Goal: Task Accomplishment & Management: Manage account settings

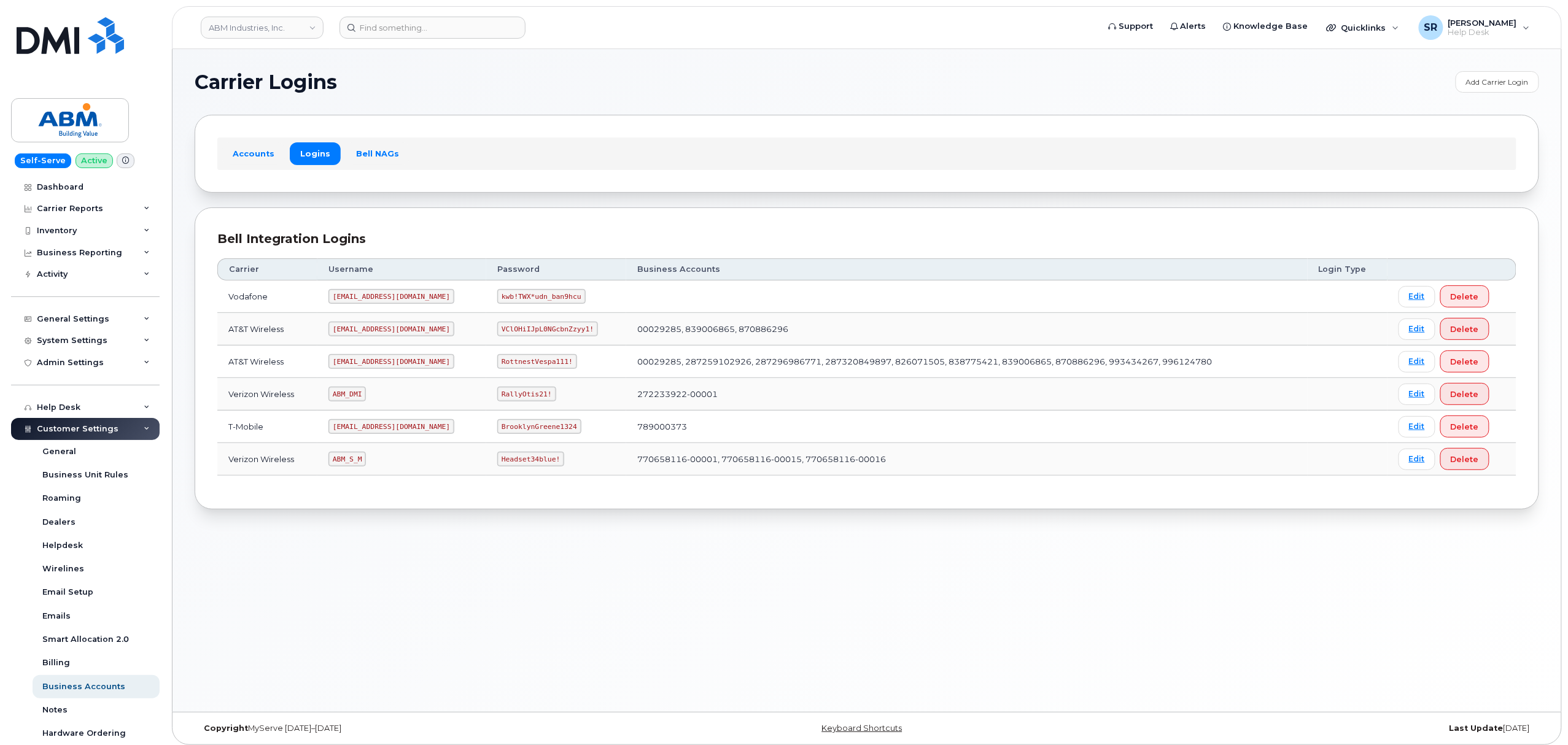
click at [359, 364] on code "abm@dminc.com" at bounding box center [391, 361] width 126 height 14
copy code "abm@dminc.com"
click at [497, 366] on code "RottnestVespa111!" at bounding box center [537, 361] width 80 height 14
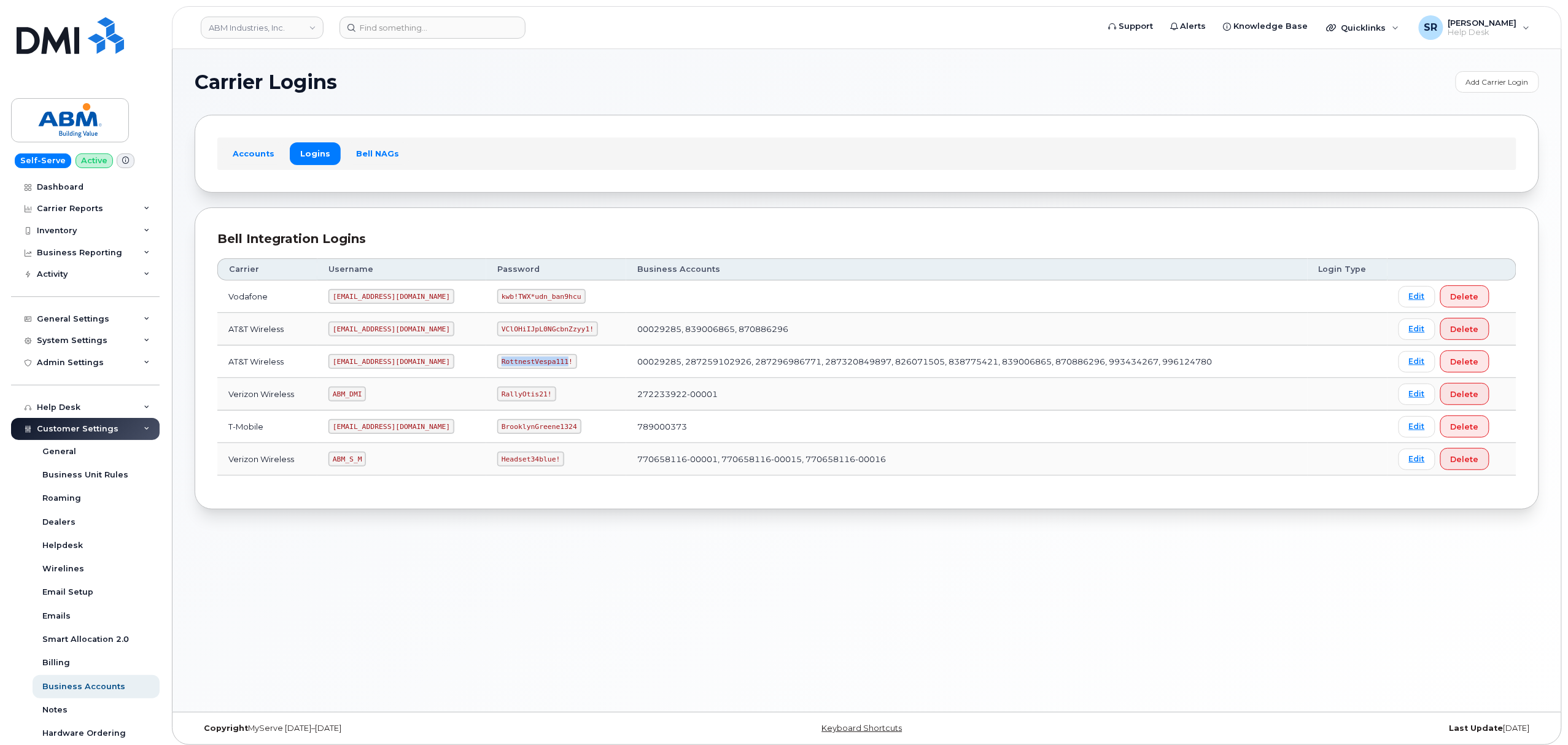
click at [497, 366] on code "RottnestVespa111!" at bounding box center [537, 361] width 80 height 14
copy code "RottnestVespa111!"
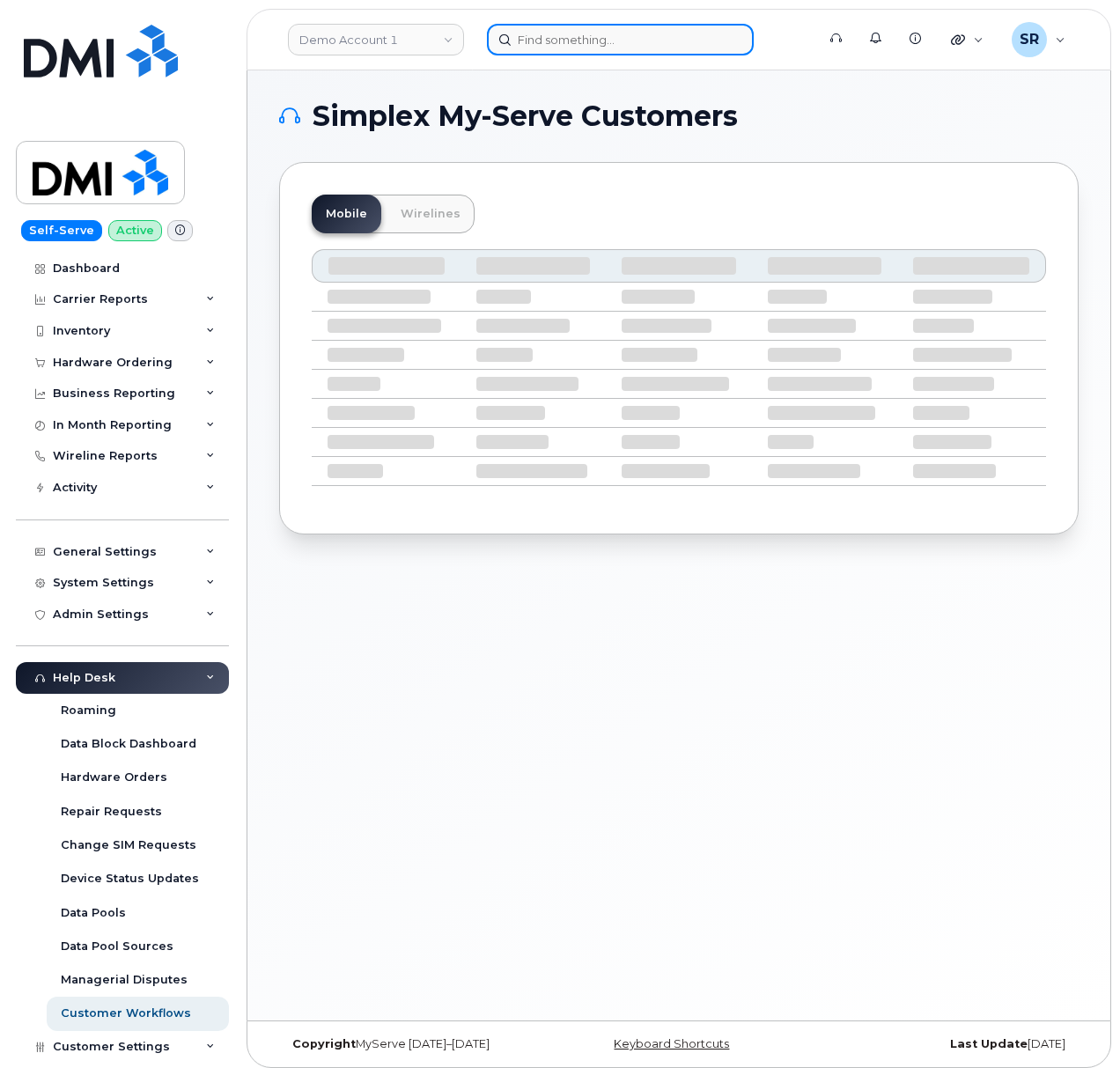
click at [594, 44] on input at bounding box center [620, 39] width 267 height 32
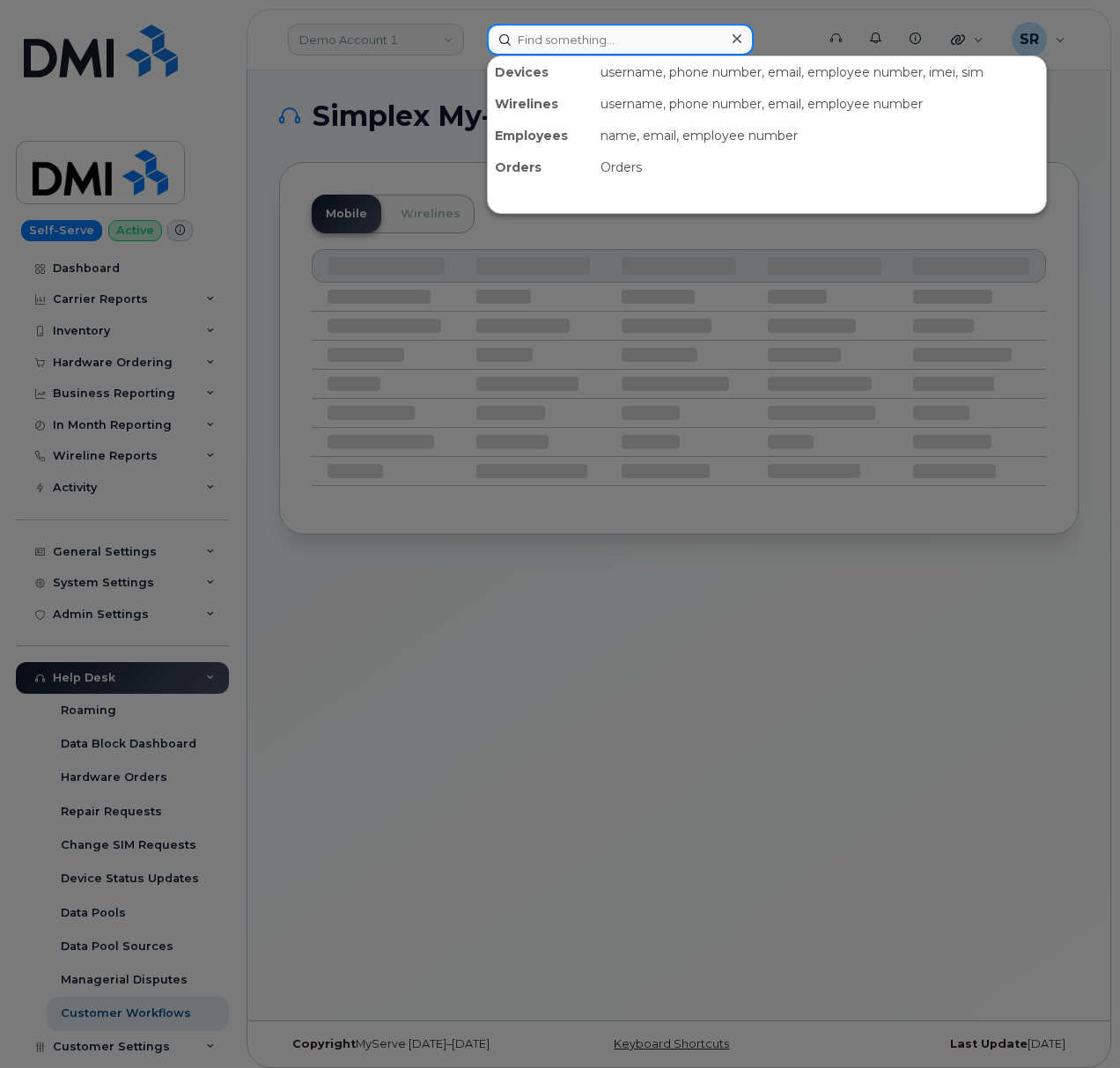
click at [646, 44] on input at bounding box center [620, 39] width 267 height 32
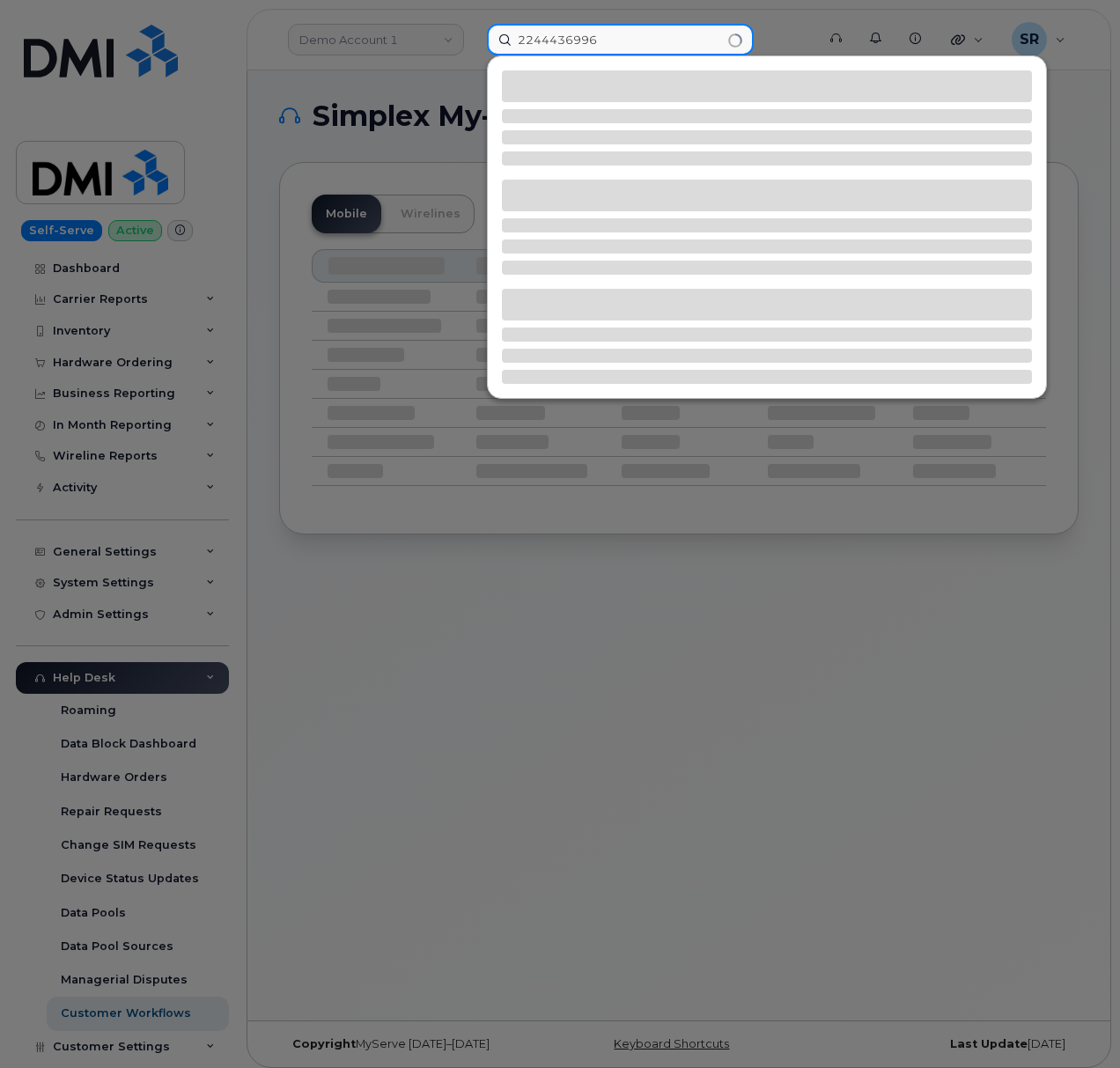
type input "2244436996"
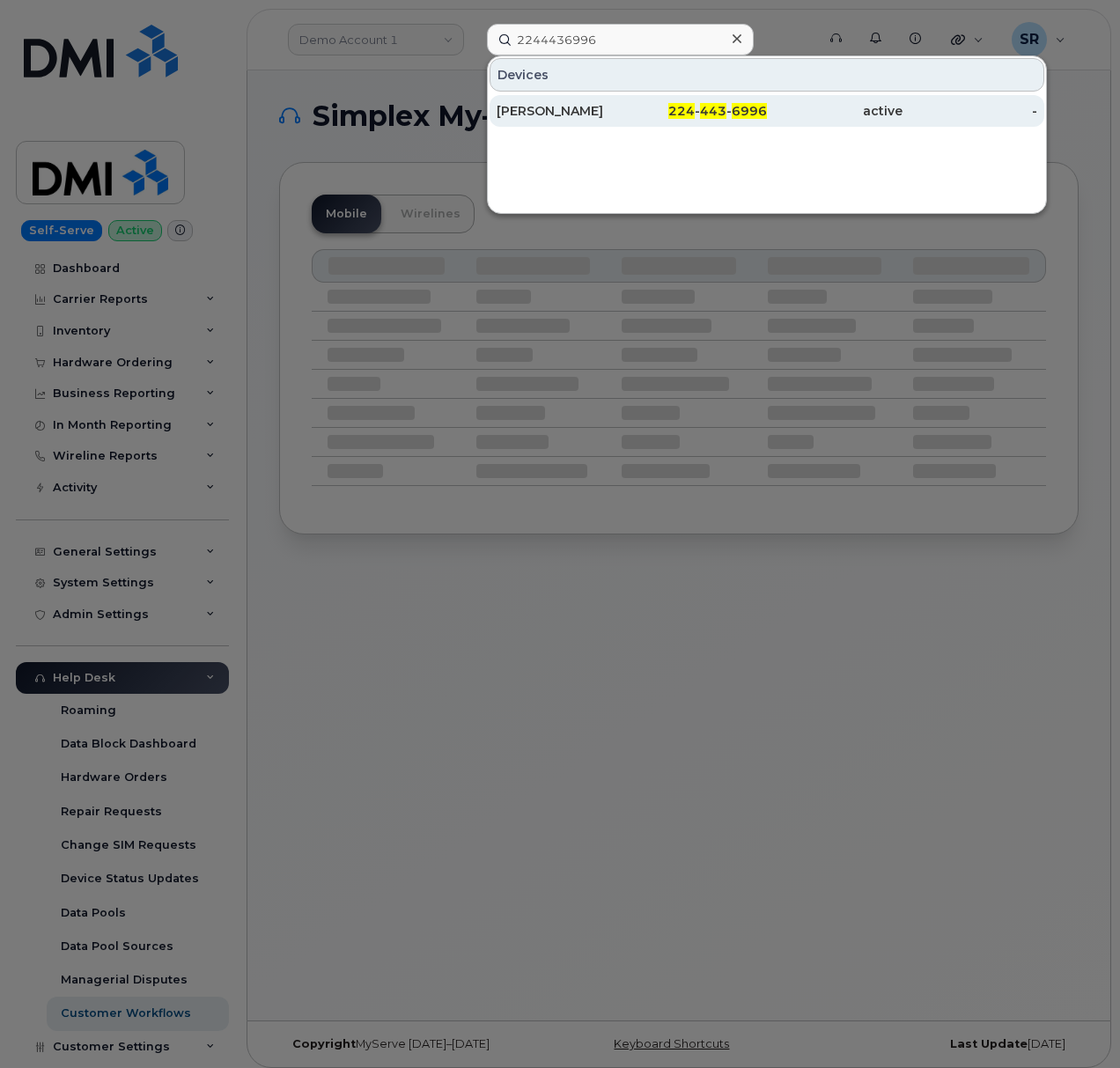
click at [604, 113] on div "[PERSON_NAME]" at bounding box center [564, 111] width 135 height 18
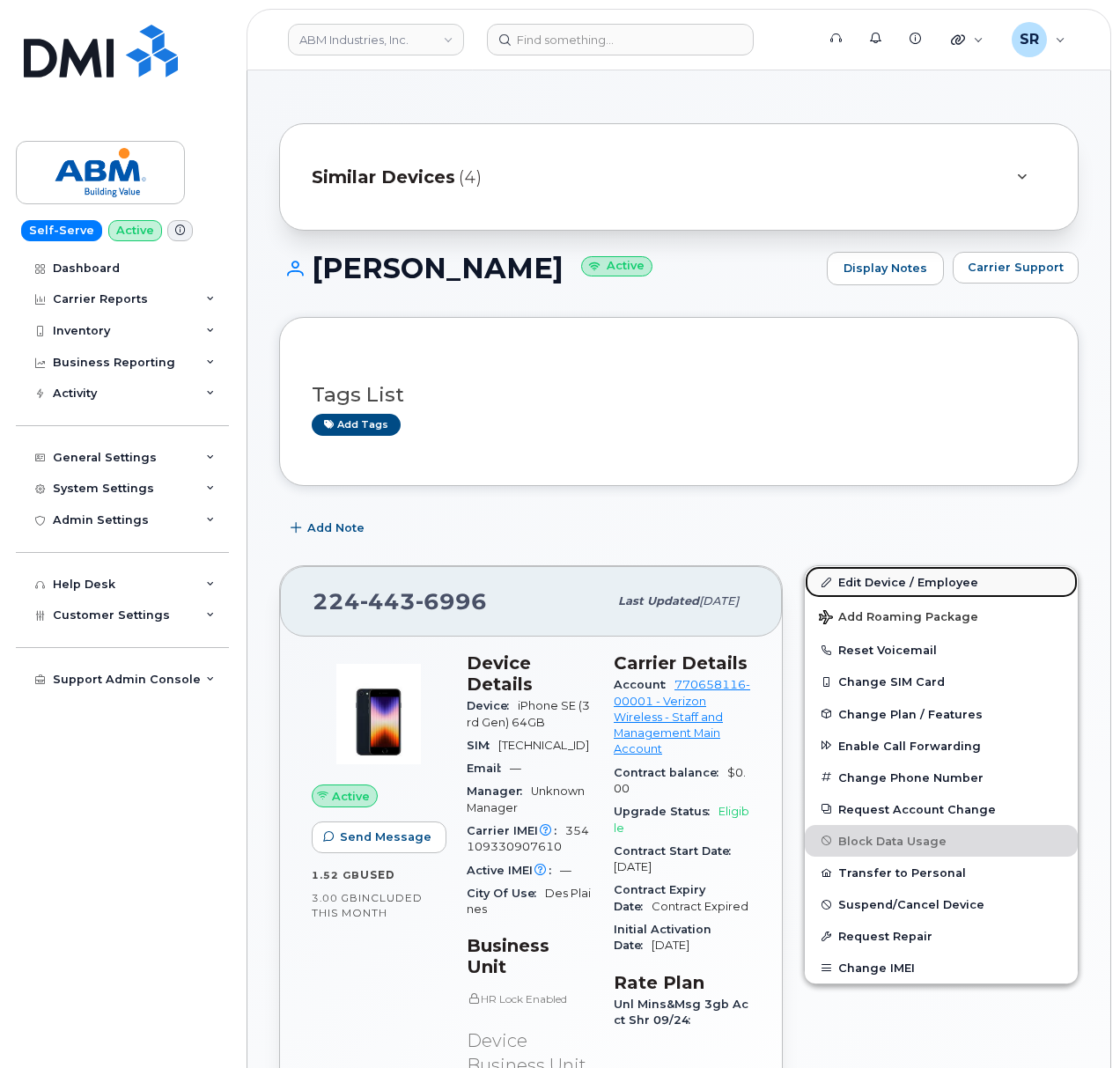
click at [918, 576] on link "Edit Device / Employee" at bounding box center [941, 581] width 273 height 32
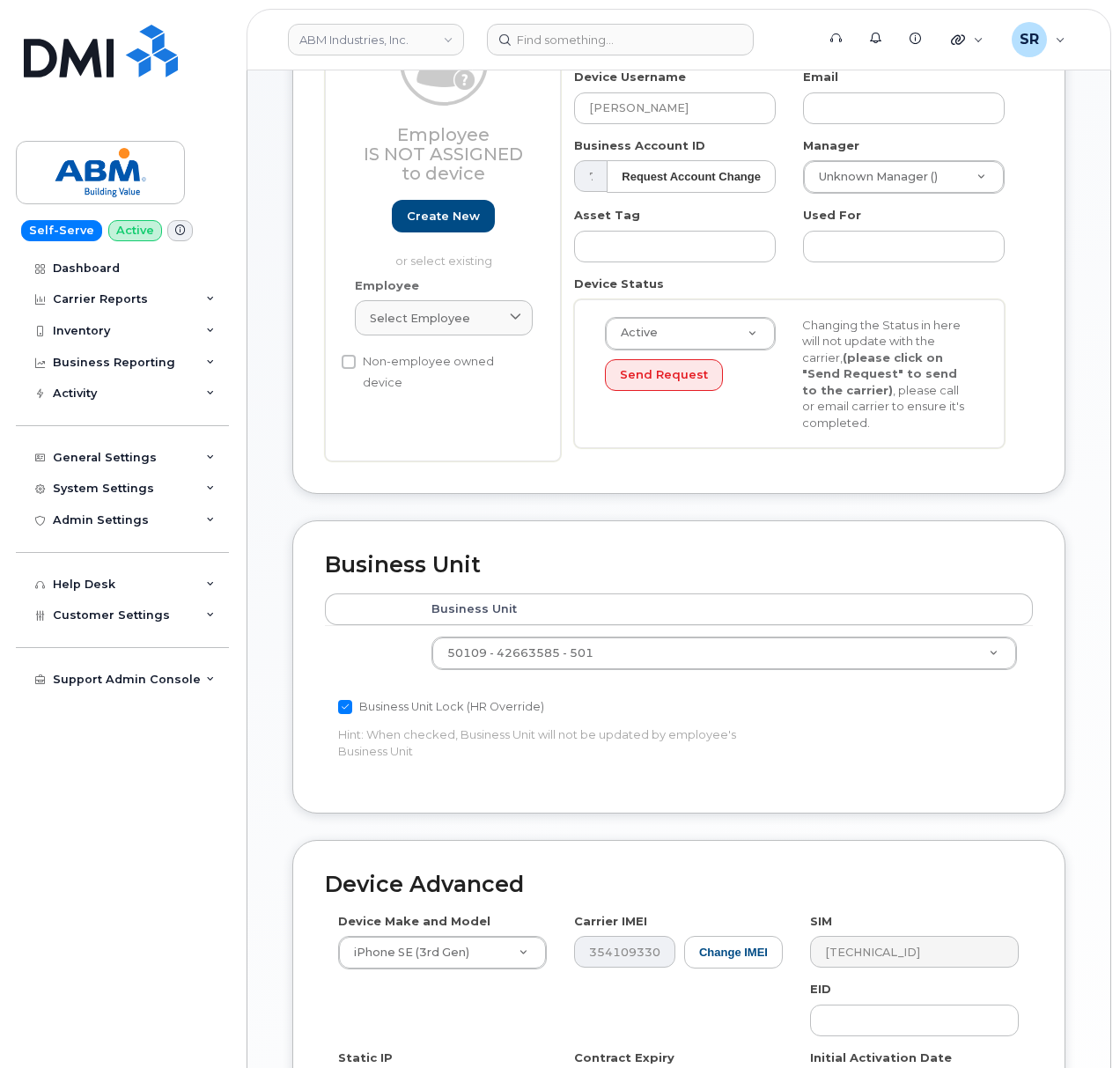
scroll to position [234, 0]
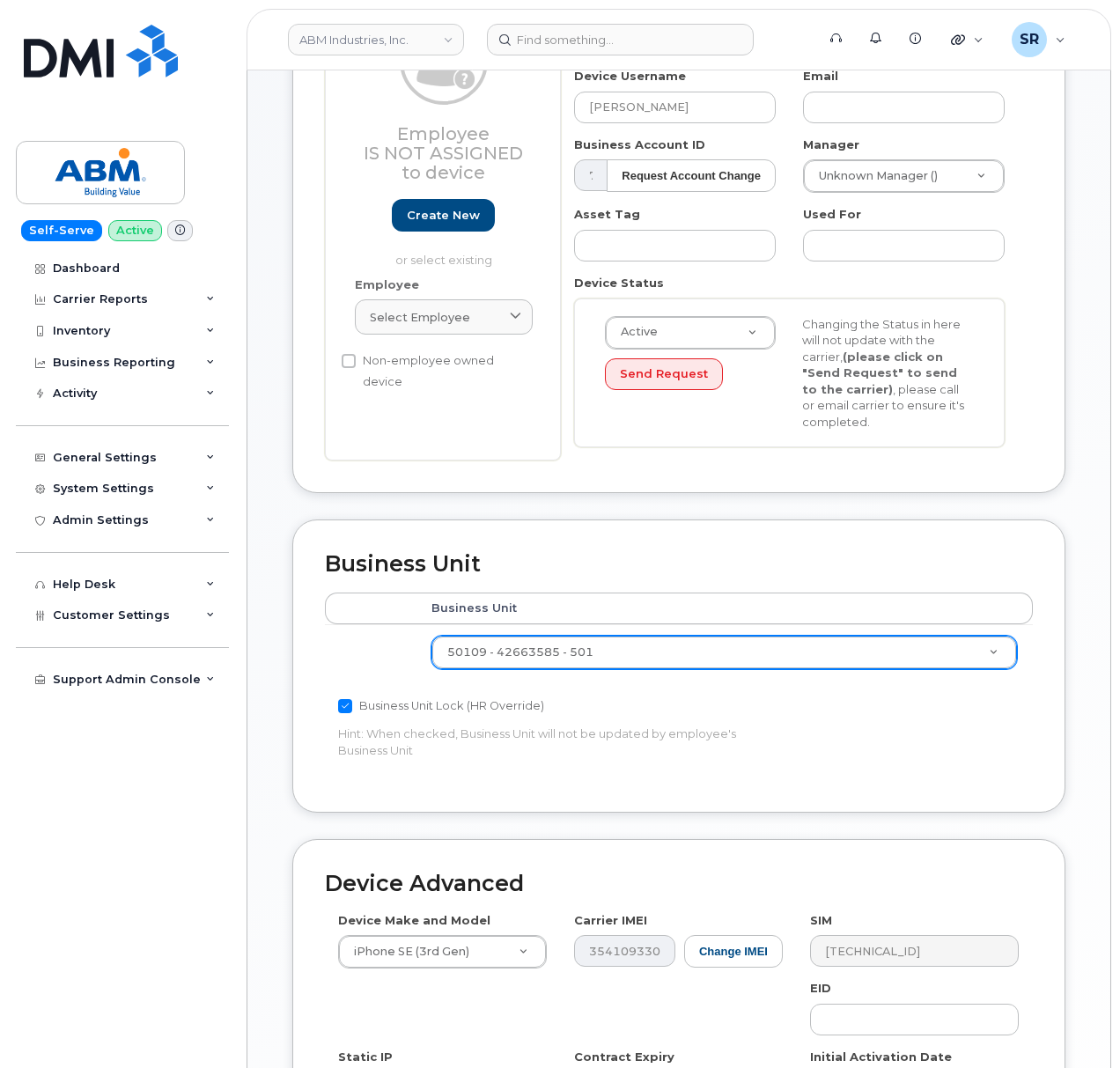
click at [744, 669] on div "50109 - 42663585 - 501" at bounding box center [724, 652] width 586 height 33
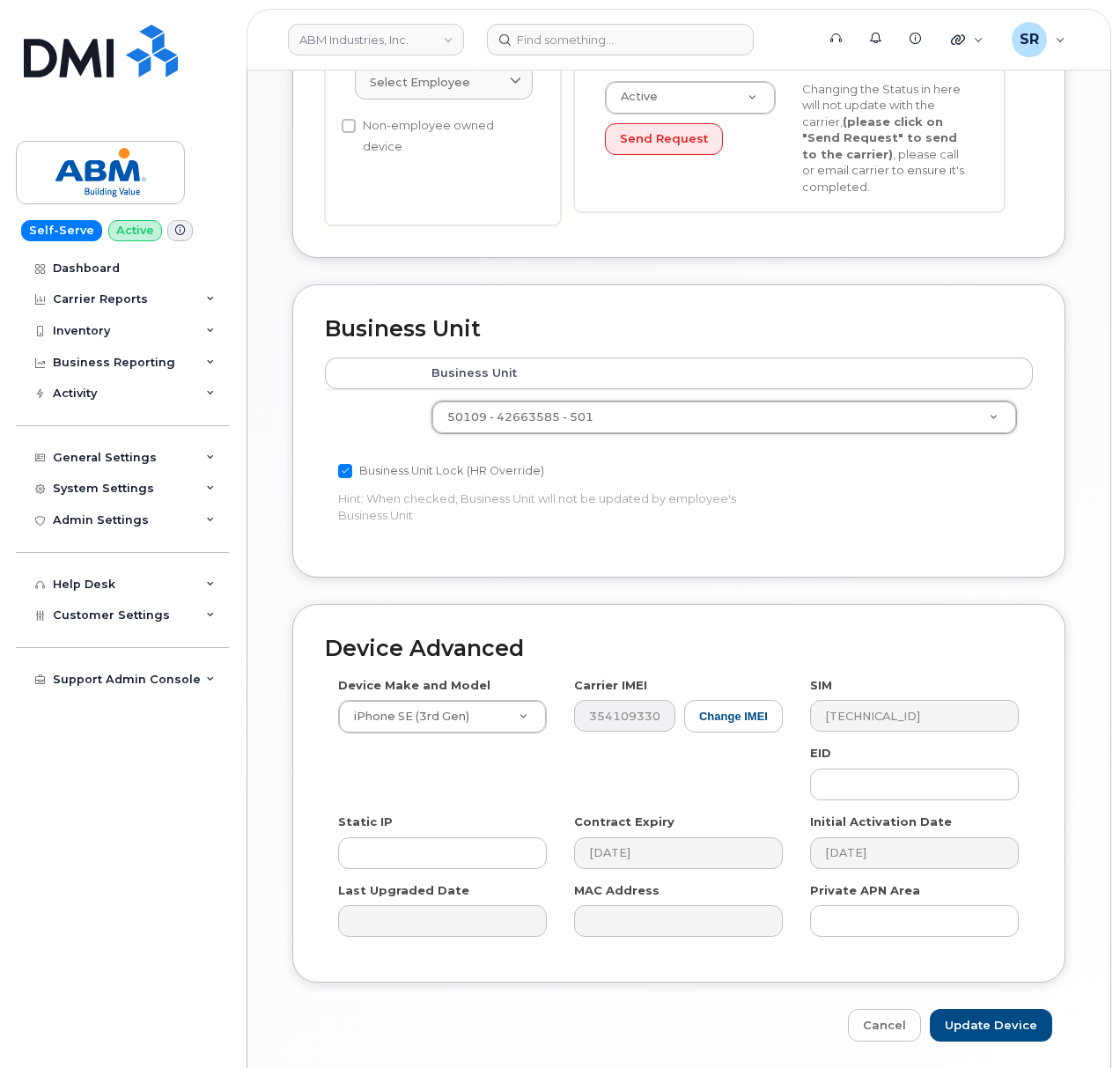
scroll to position [536, 0]
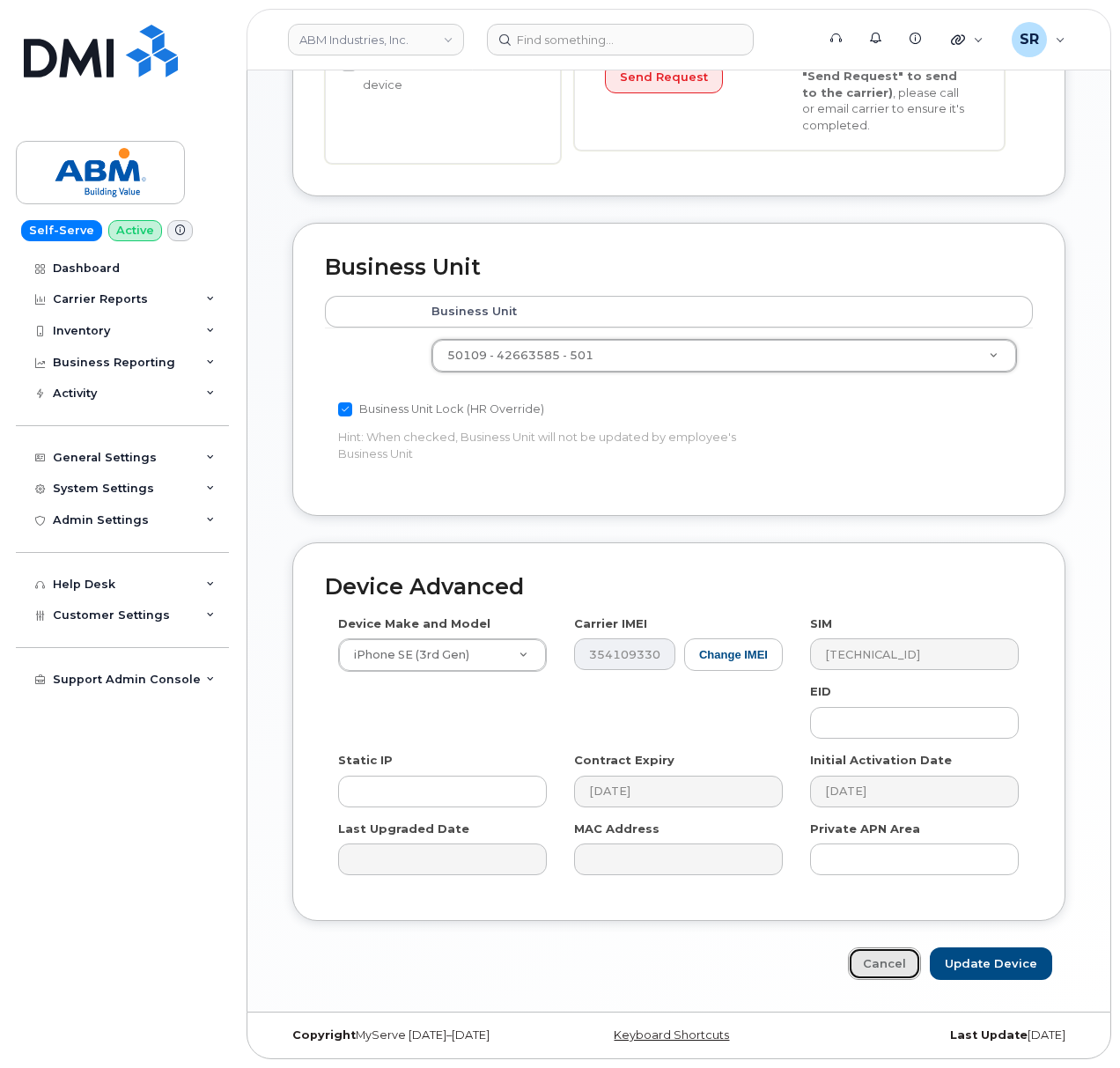
click at [879, 953] on link "Cancel" at bounding box center [884, 964] width 73 height 33
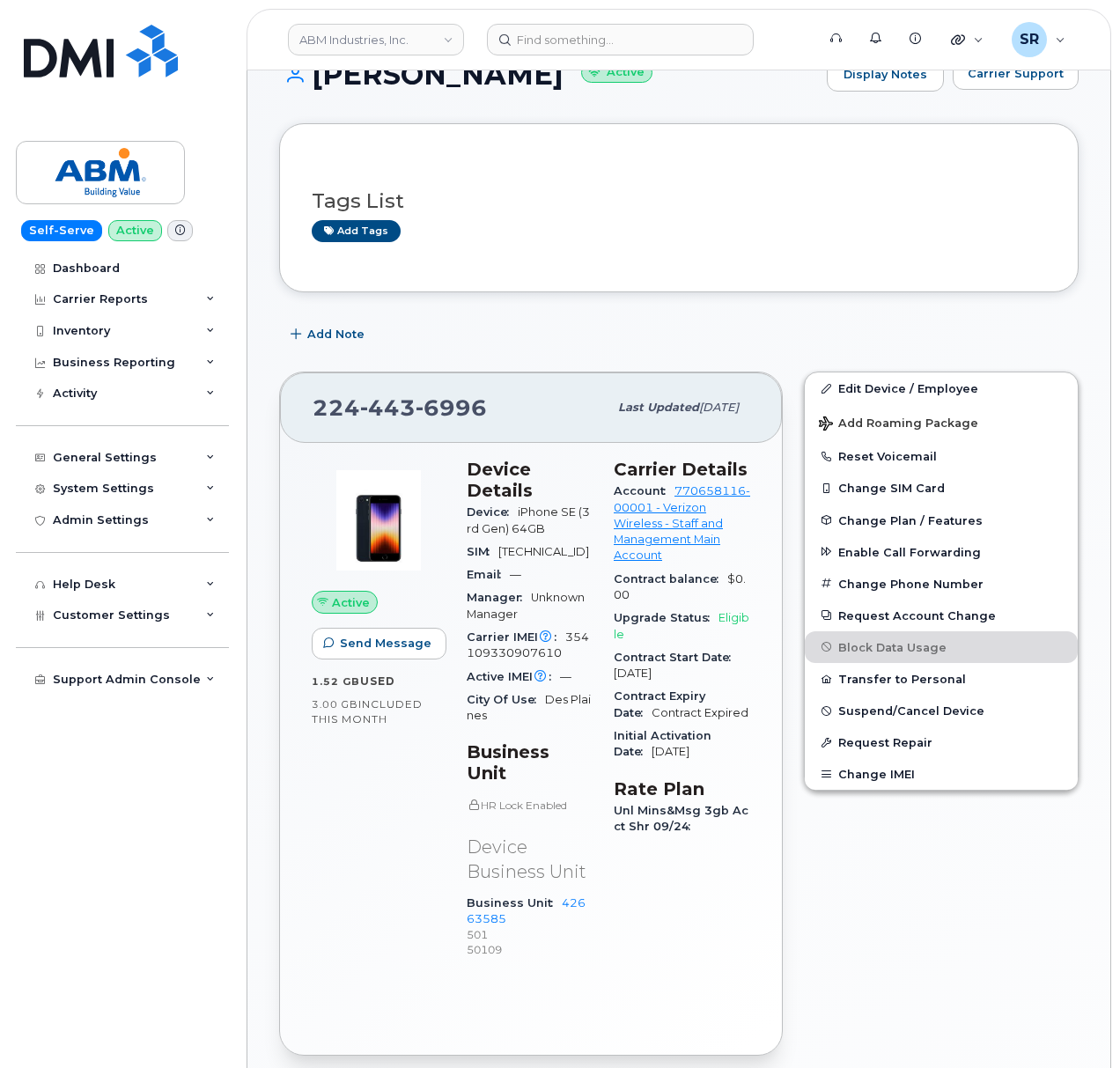
scroll to position [234, 0]
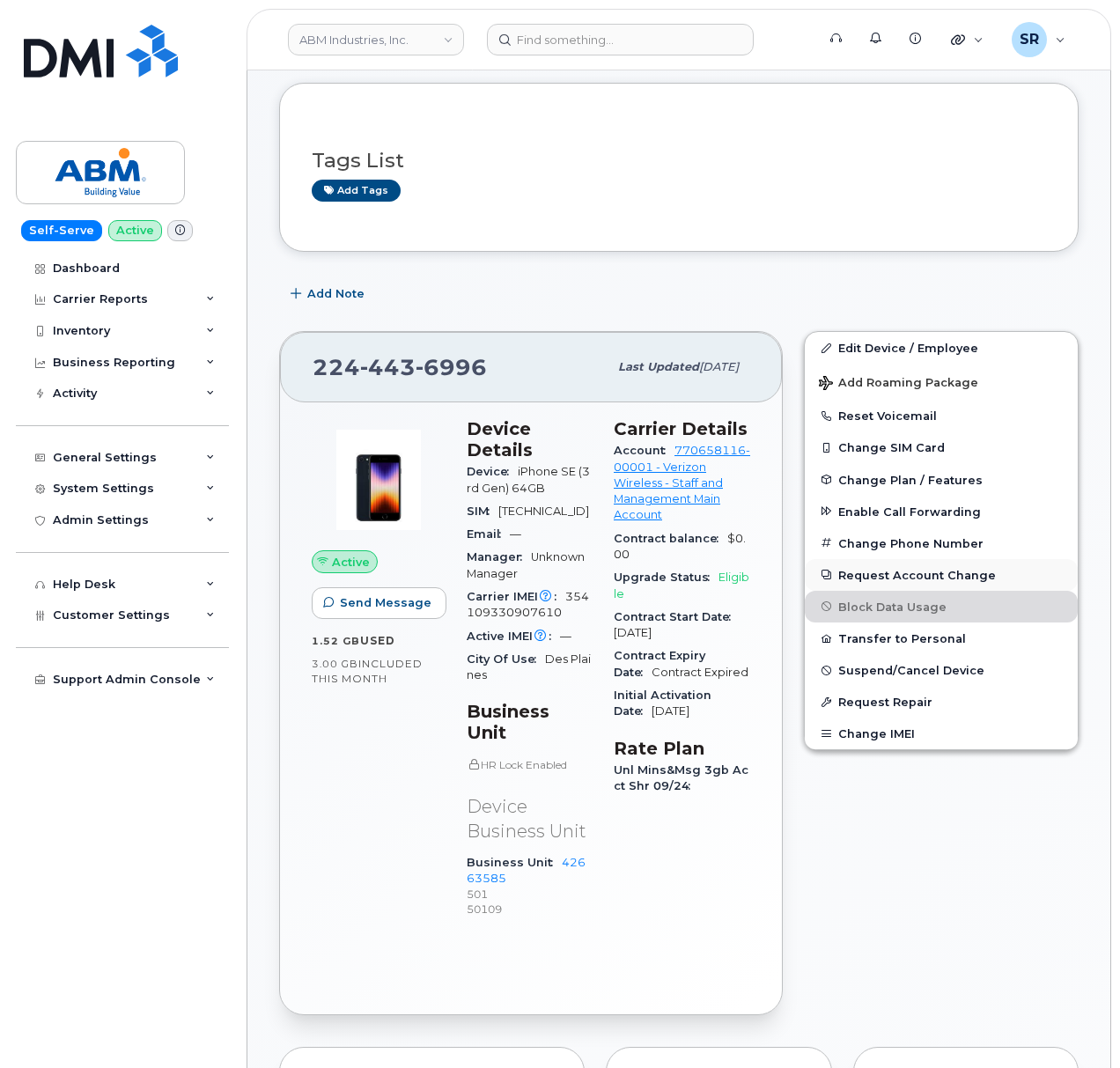
click at [991, 580] on button "Request Account Change" at bounding box center [941, 574] width 273 height 32
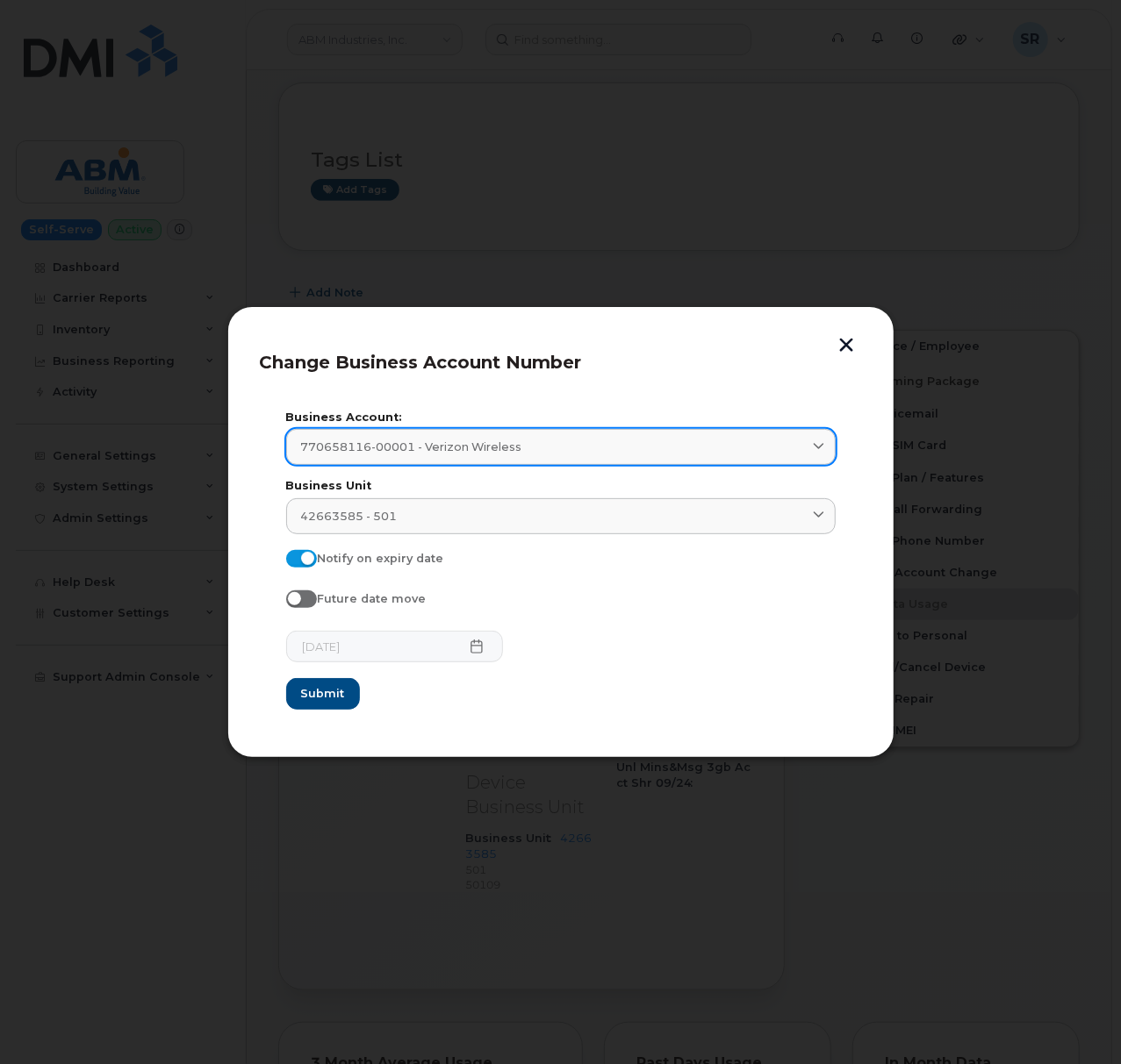
click at [786, 443] on div "770658116-00001 - Verizon Wireless" at bounding box center [561, 447] width 520 height 17
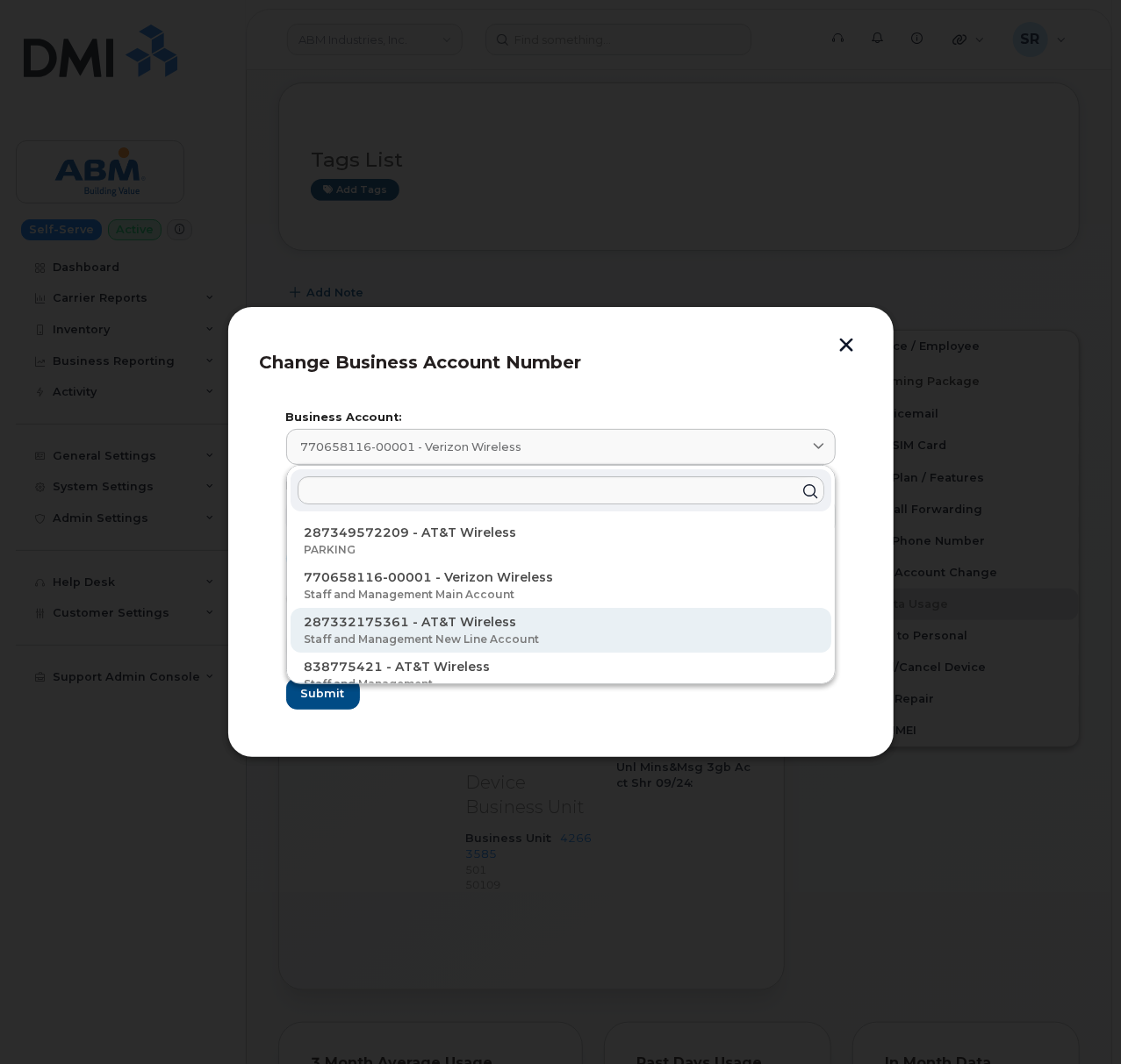
click at [570, 625] on p "287332175361 - AT&T Wireless" at bounding box center [561, 622] width 513 height 18
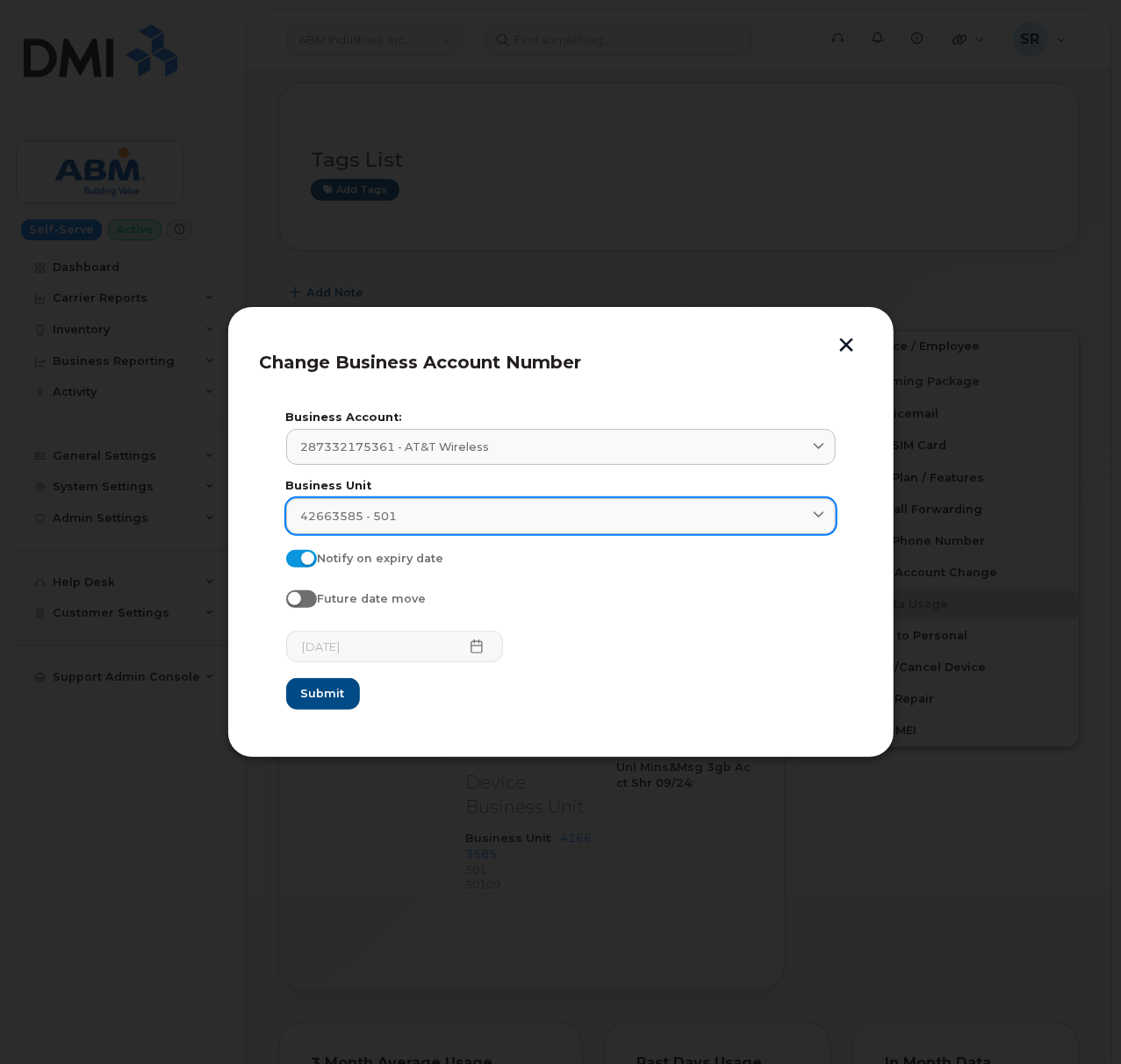
click at [480, 520] on div "42663585 - 501" at bounding box center [561, 516] width 520 height 17
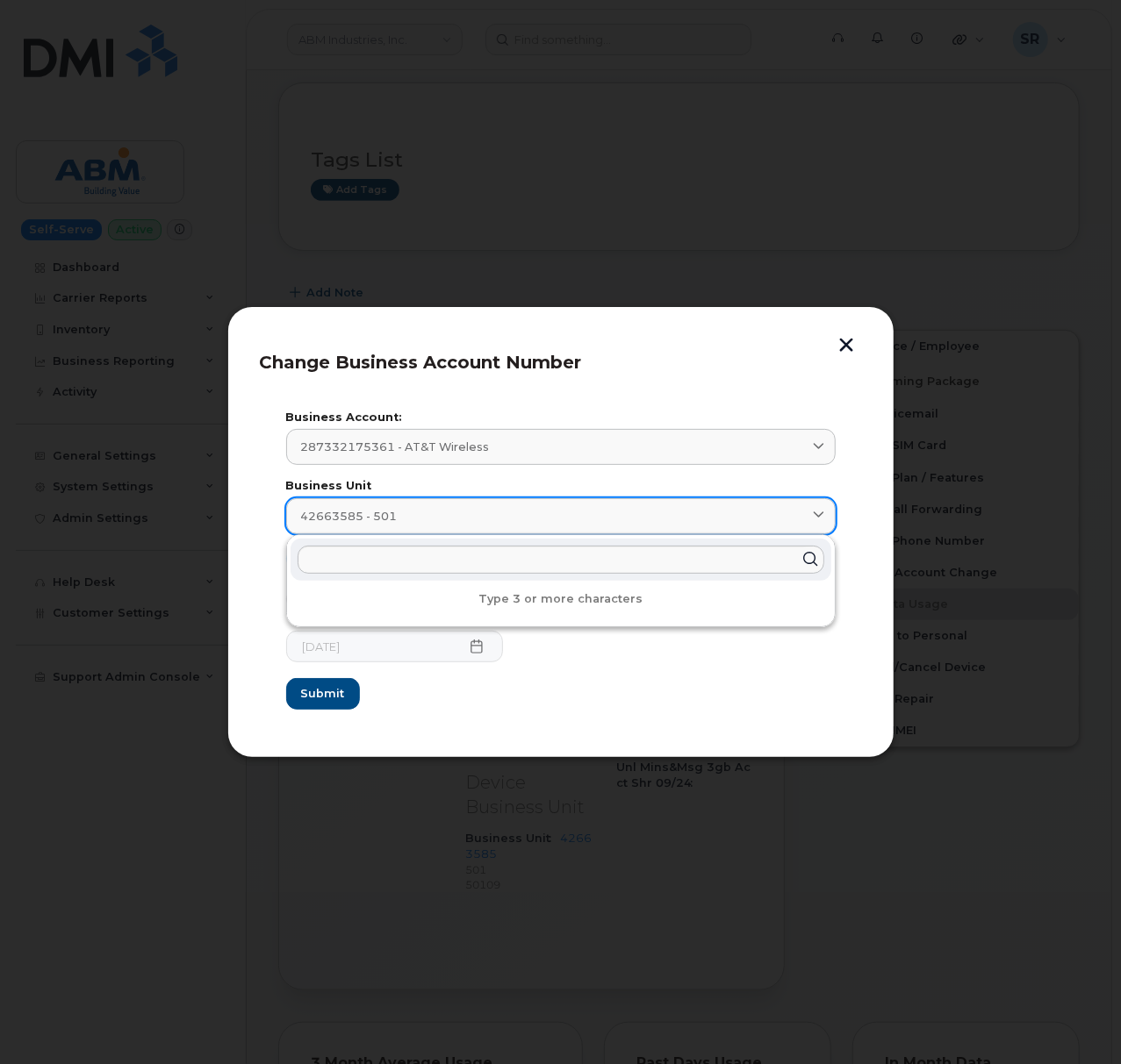
click at [480, 520] on div "42663585 - 501" at bounding box center [561, 516] width 520 height 17
click at [520, 716] on section "Business Account: 287332175361 - AT&T Wireless 287349572209 - AT&T Wireless PAR…" at bounding box center [560, 561] width 602 height 329
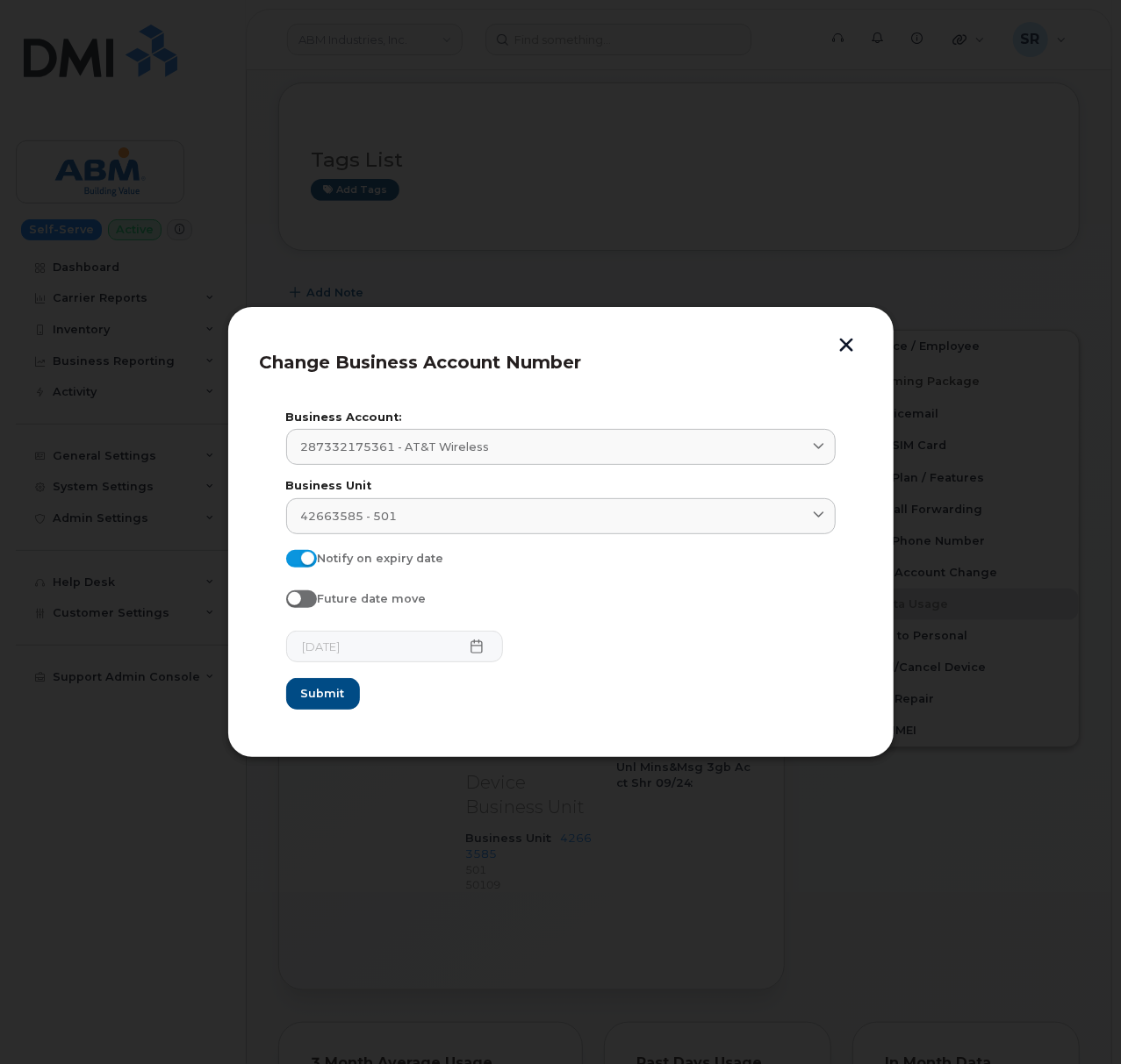
click at [598, 662] on div "[DATE]" at bounding box center [560, 646] width 550 height 31
click at [309, 563] on span at bounding box center [301, 559] width 31 height 18
click at [300, 563] on input "Notify on expiry date" at bounding box center [293, 558] width 14 height 14
checkbox input "false"
click at [293, 604] on input "Future date move" at bounding box center [293, 598] width 14 height 14
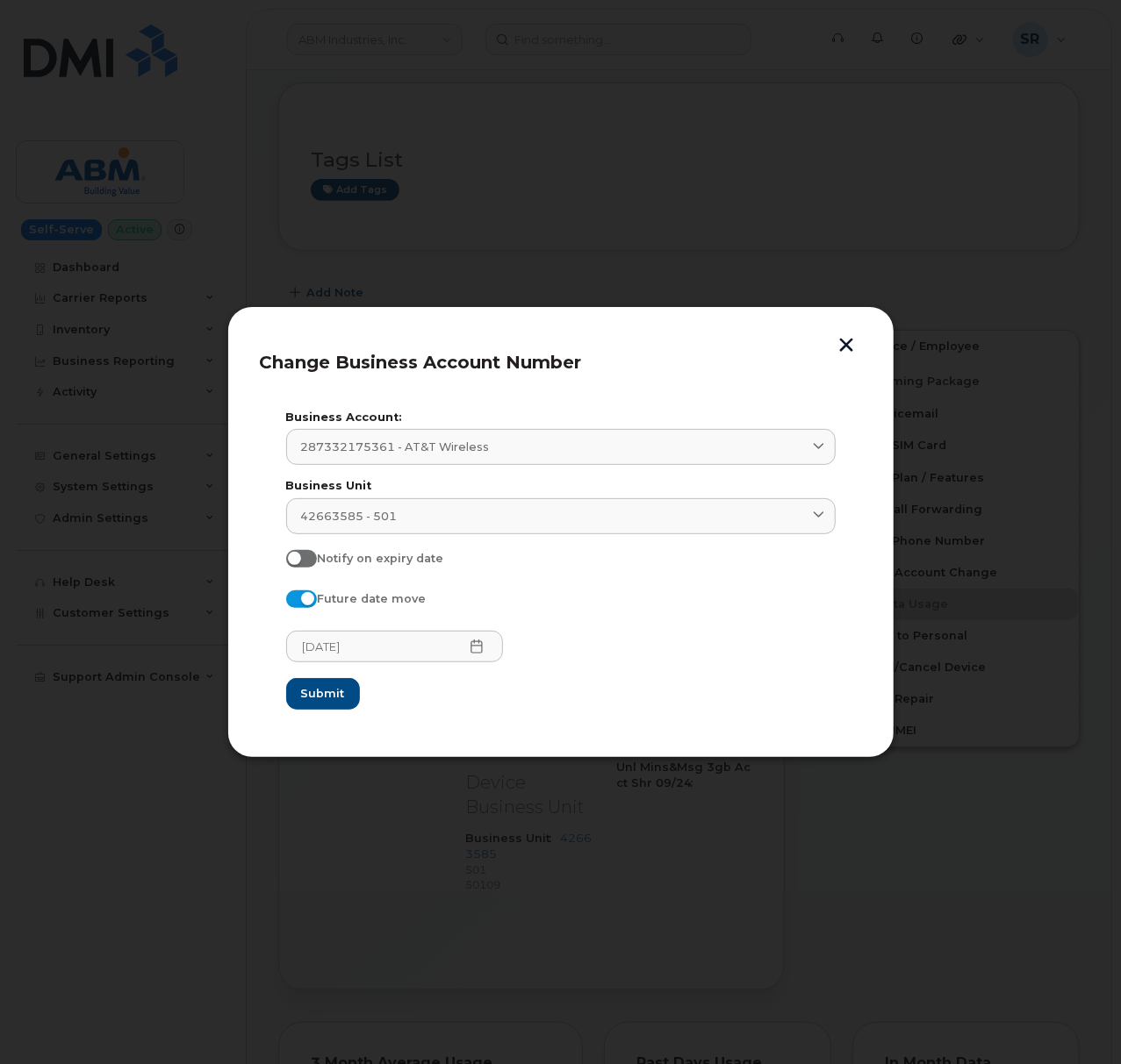
click at [293, 604] on input "Future date move" at bounding box center [293, 598] width 14 height 14
checkbox input "false"
click at [292, 559] on input "Notify on expiry date" at bounding box center [293, 558] width 14 height 14
checkbox input "false"
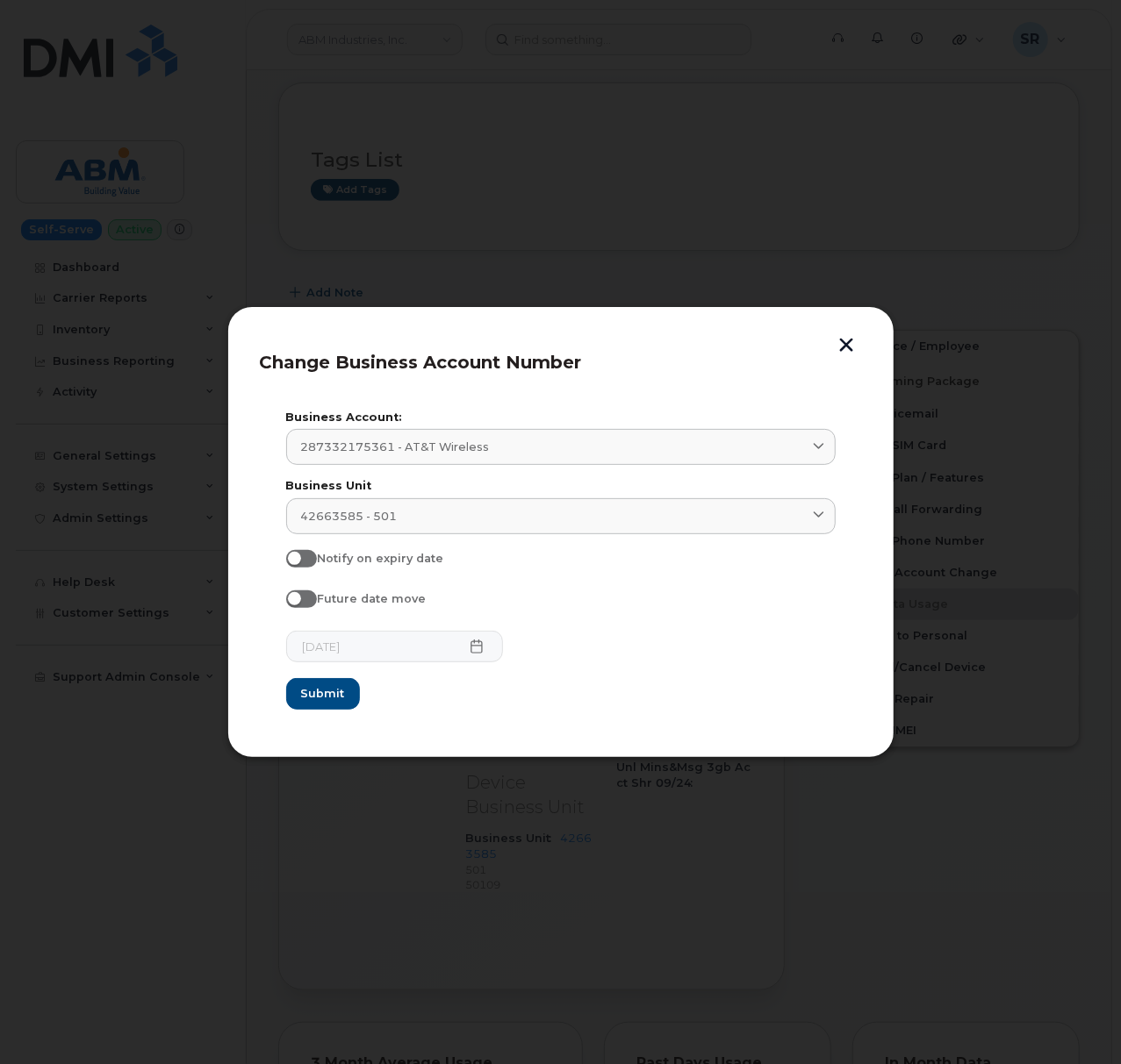
click at [304, 598] on span at bounding box center [301, 600] width 31 height 18
click at [300, 598] on input "Future date move" at bounding box center [293, 598] width 14 height 14
click at [309, 605] on span at bounding box center [301, 600] width 31 height 18
click at [300, 604] on input "Future date move" at bounding box center [293, 598] width 14 height 14
checkbox input "false"
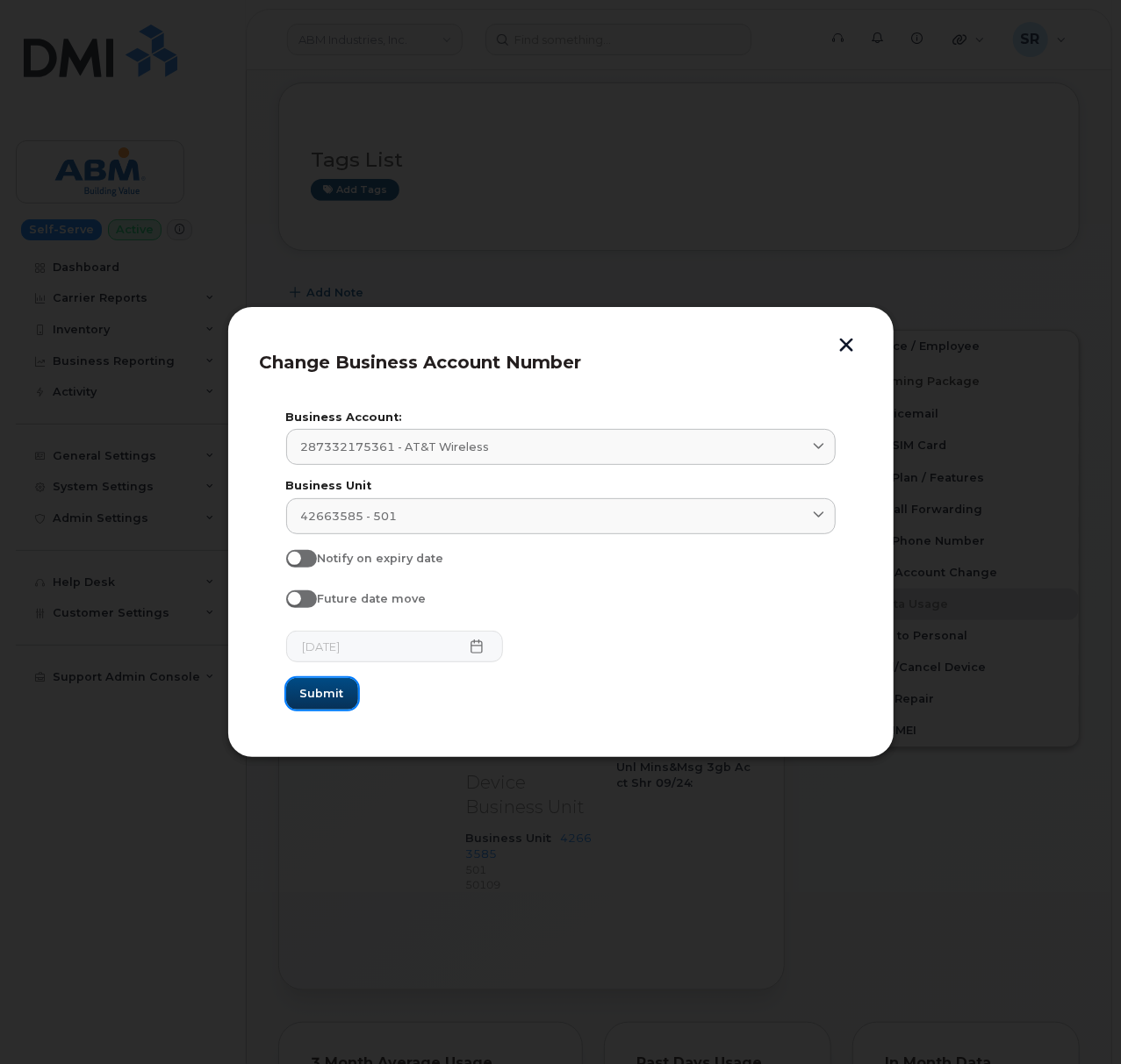
drag, startPoint x: 349, startPoint y: 696, endPoint x: 426, endPoint y: 725, distance: 82.3
click at [426, 725] on section "Business Account: 287332175361 - AT&T Wireless 287349572209 - AT&T Wireless PAR…" at bounding box center [560, 561] width 602 height 329
click at [856, 341] on button "button" at bounding box center [847, 347] width 26 height 18
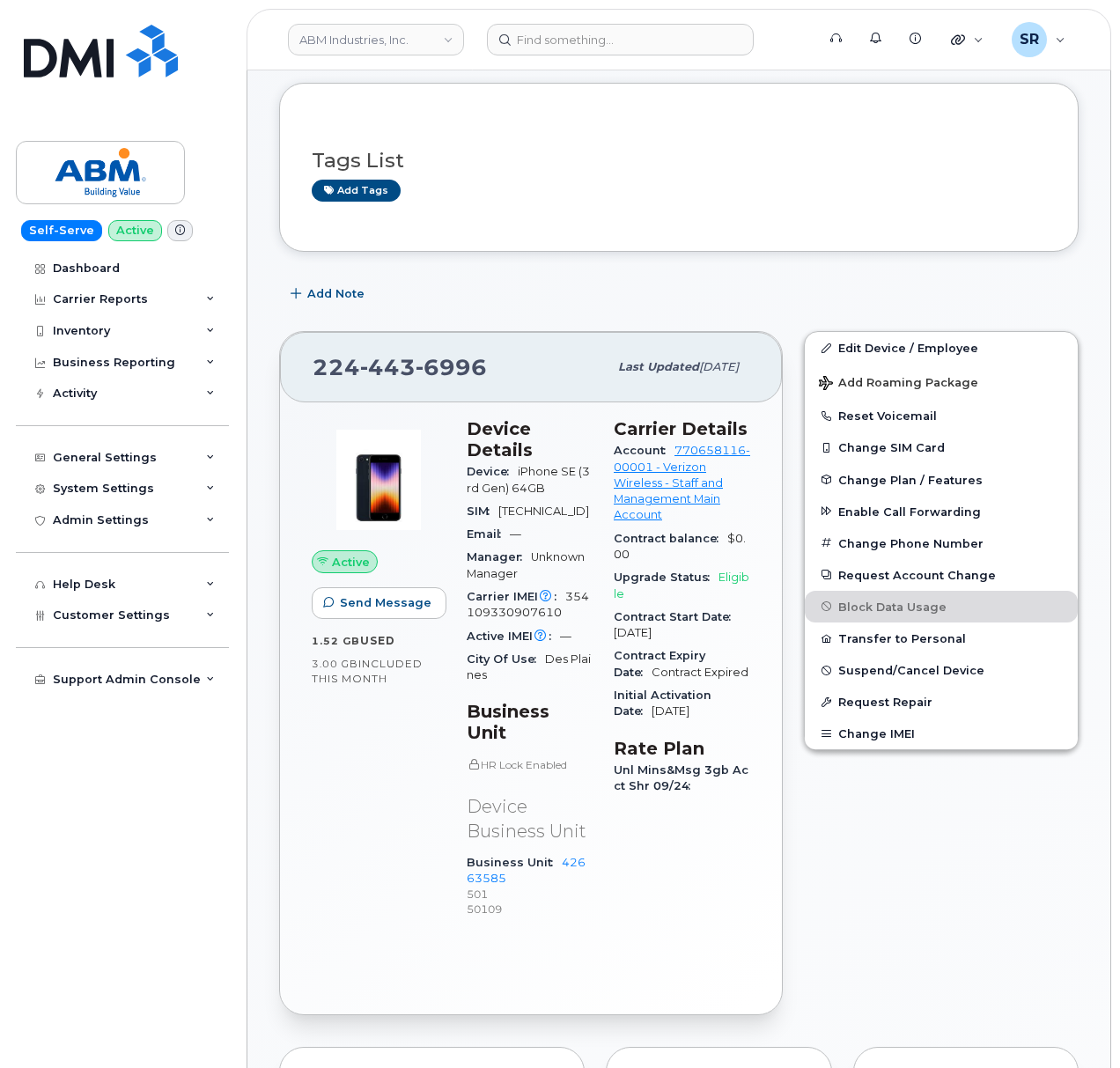
scroll to position [352, 0]
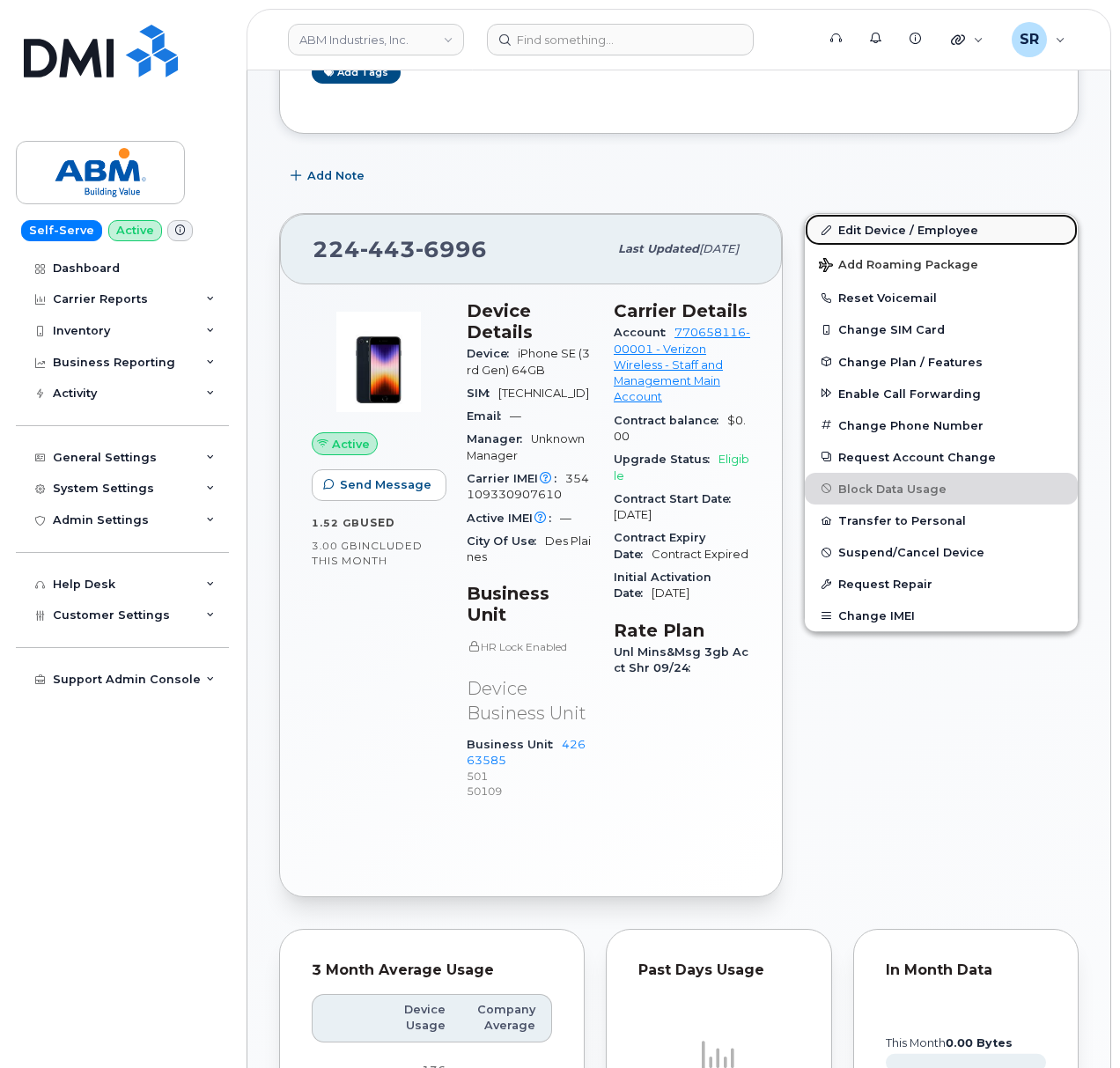
click at [867, 220] on link "Edit Device / Employee" at bounding box center [941, 229] width 273 height 32
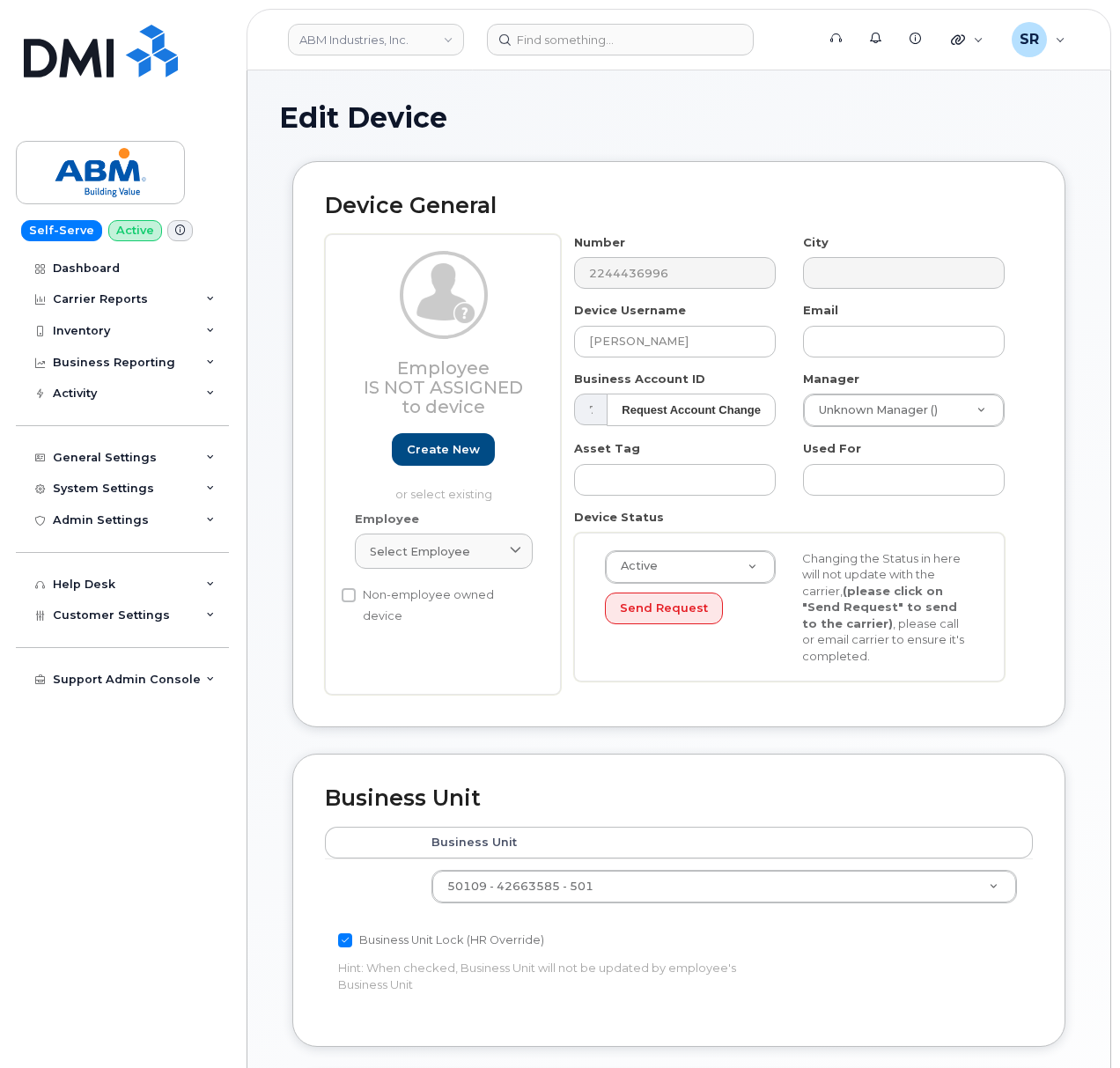
click at [746, 765] on div "Business Unit Accounting Categories Rules Business Unit 50109 - 42663585 - 501 …" at bounding box center [679, 900] width 773 height 293
click at [1047, 39] on div "SR" at bounding box center [1029, 39] width 35 height 35
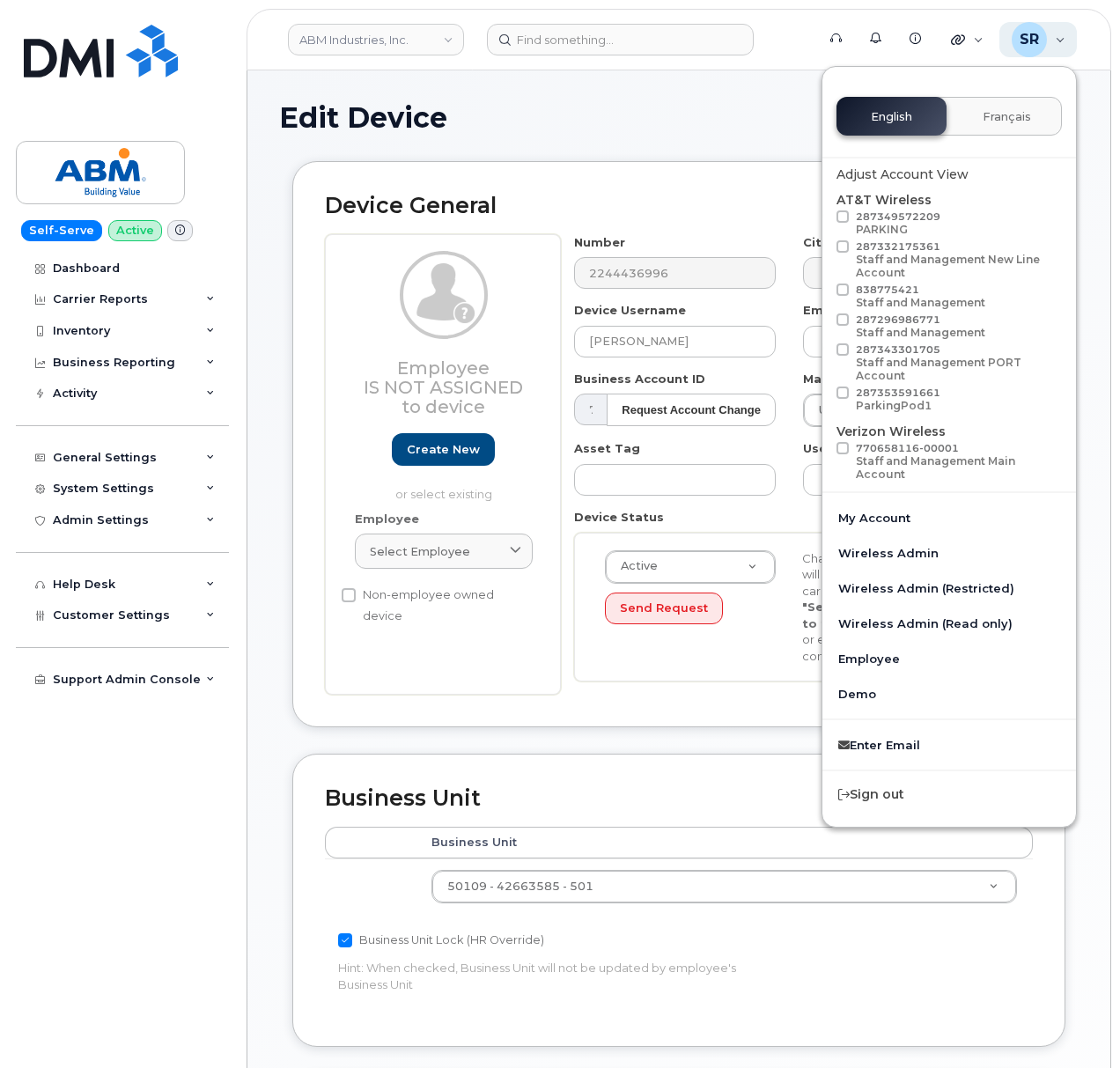
click at [1047, 39] on div "SR" at bounding box center [1029, 39] width 35 height 35
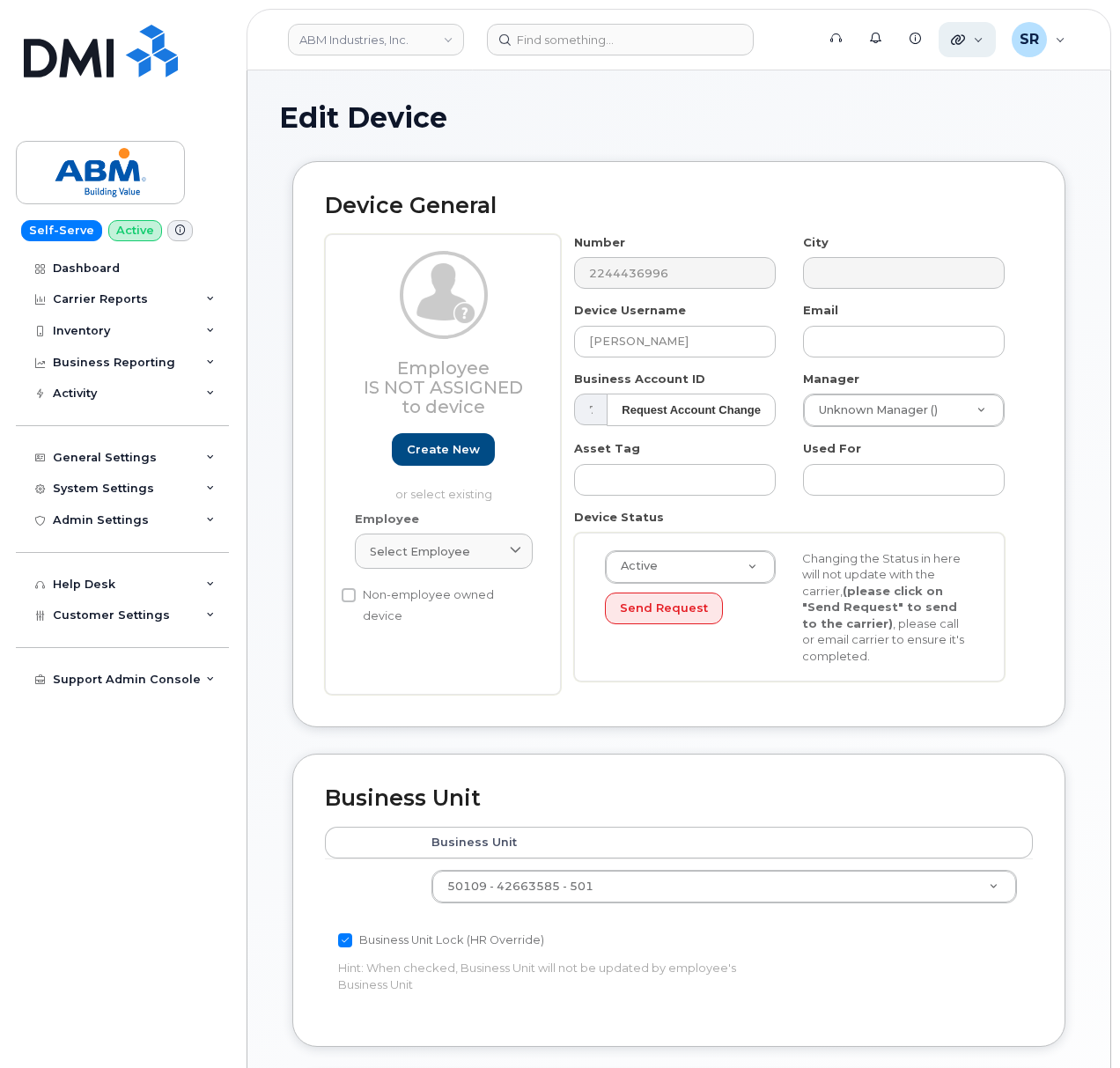
click at [981, 41] on div "Quicklinks" at bounding box center [967, 39] width 57 height 35
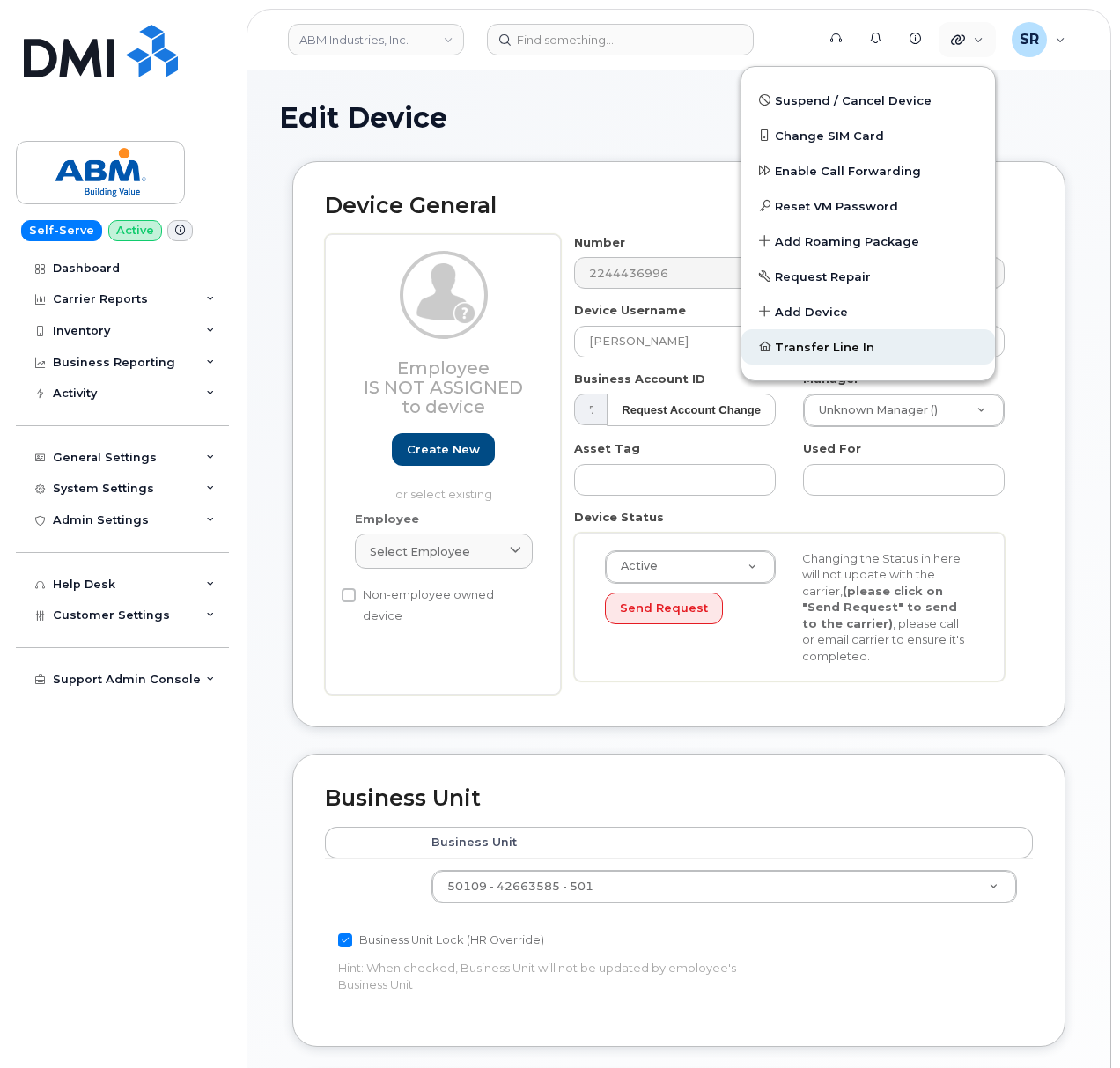
click at [872, 350] on link "Transfer Line In" at bounding box center [867, 347] width 254 height 35
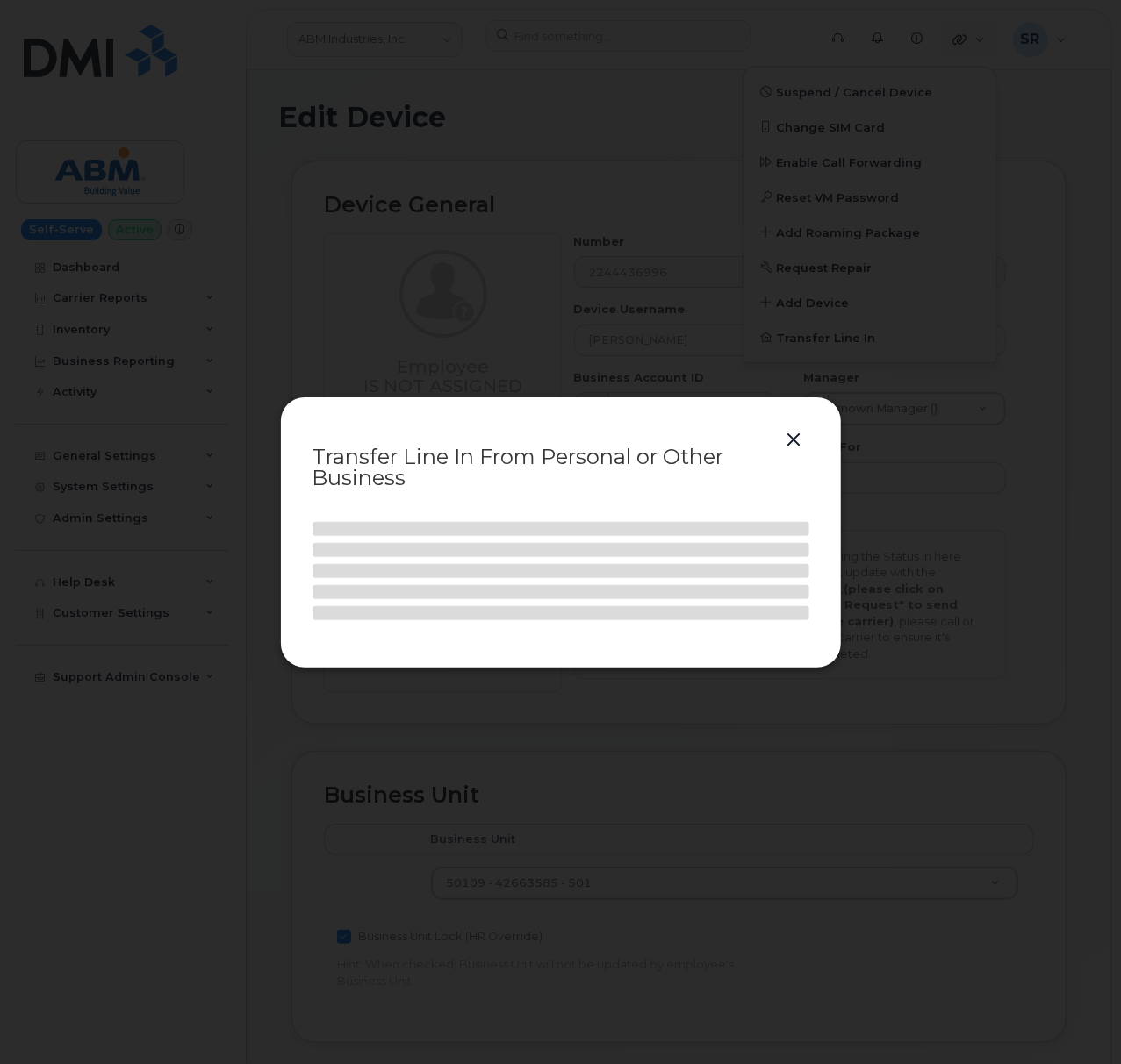
select select
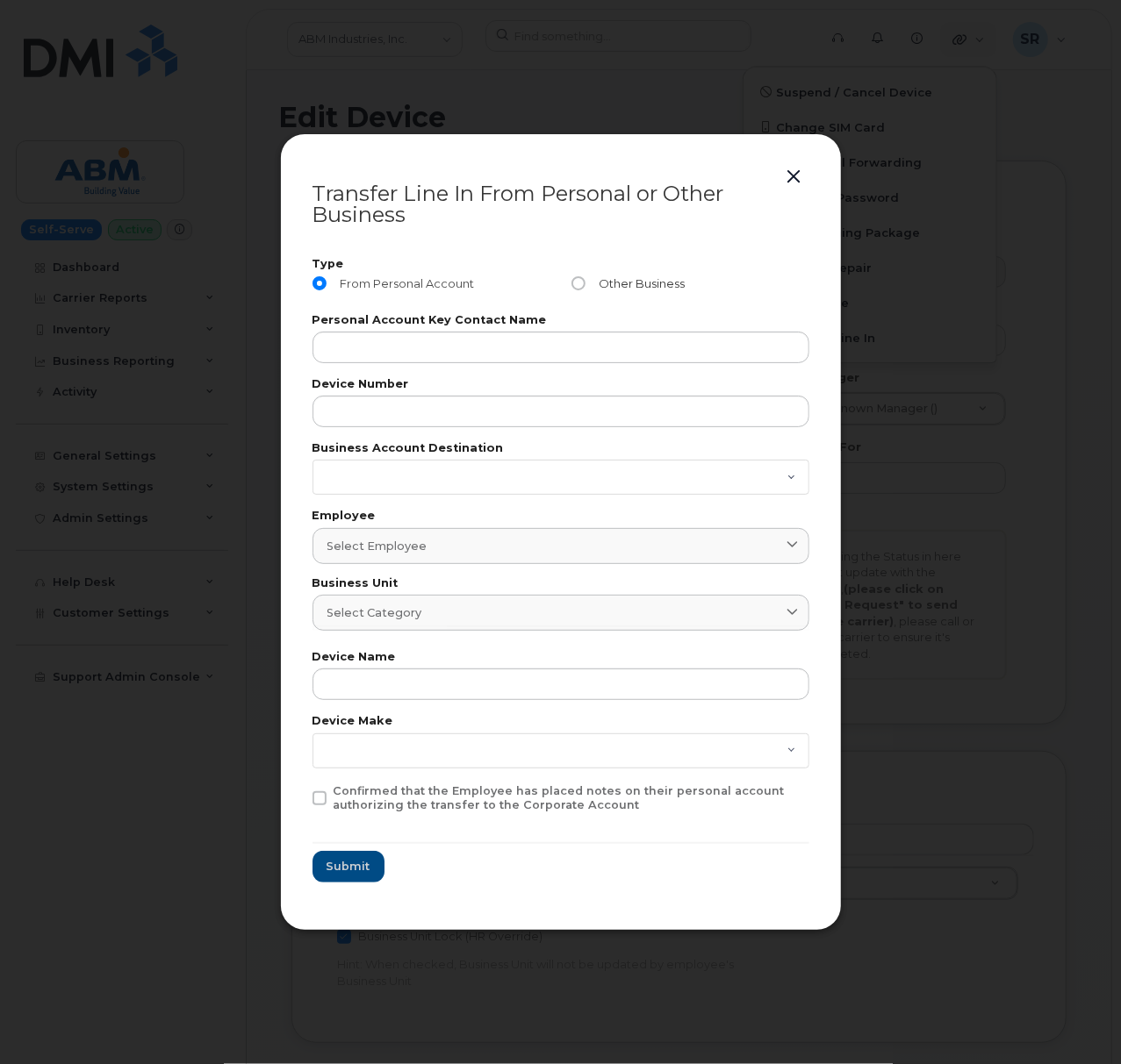
click at [584, 281] on input "Other Business" at bounding box center [578, 283] width 14 height 14
radio input "true"
click at [792, 180] on button "button" at bounding box center [794, 176] width 26 height 24
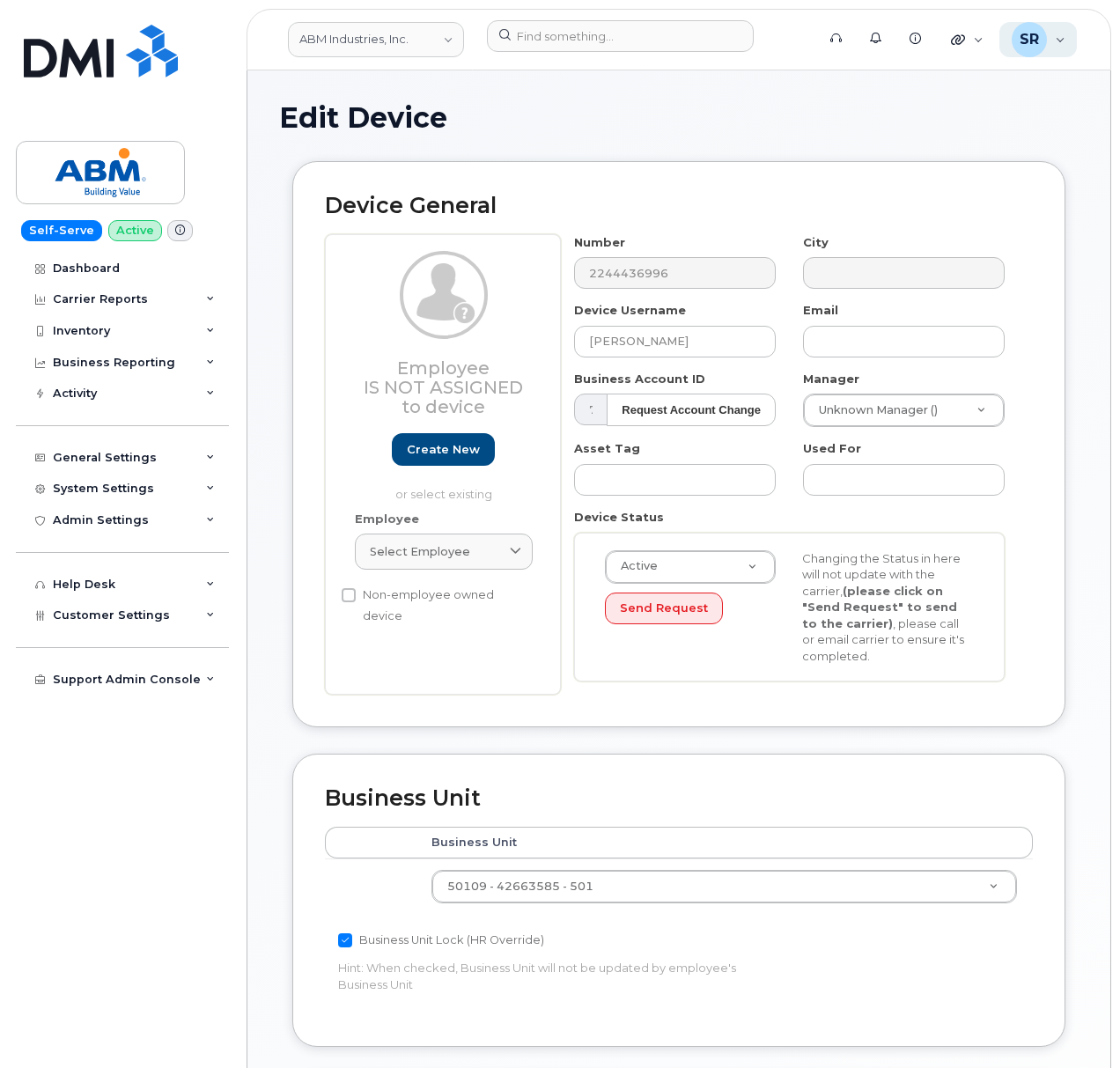
click at [1032, 37] on span "SR" at bounding box center [1029, 39] width 19 height 21
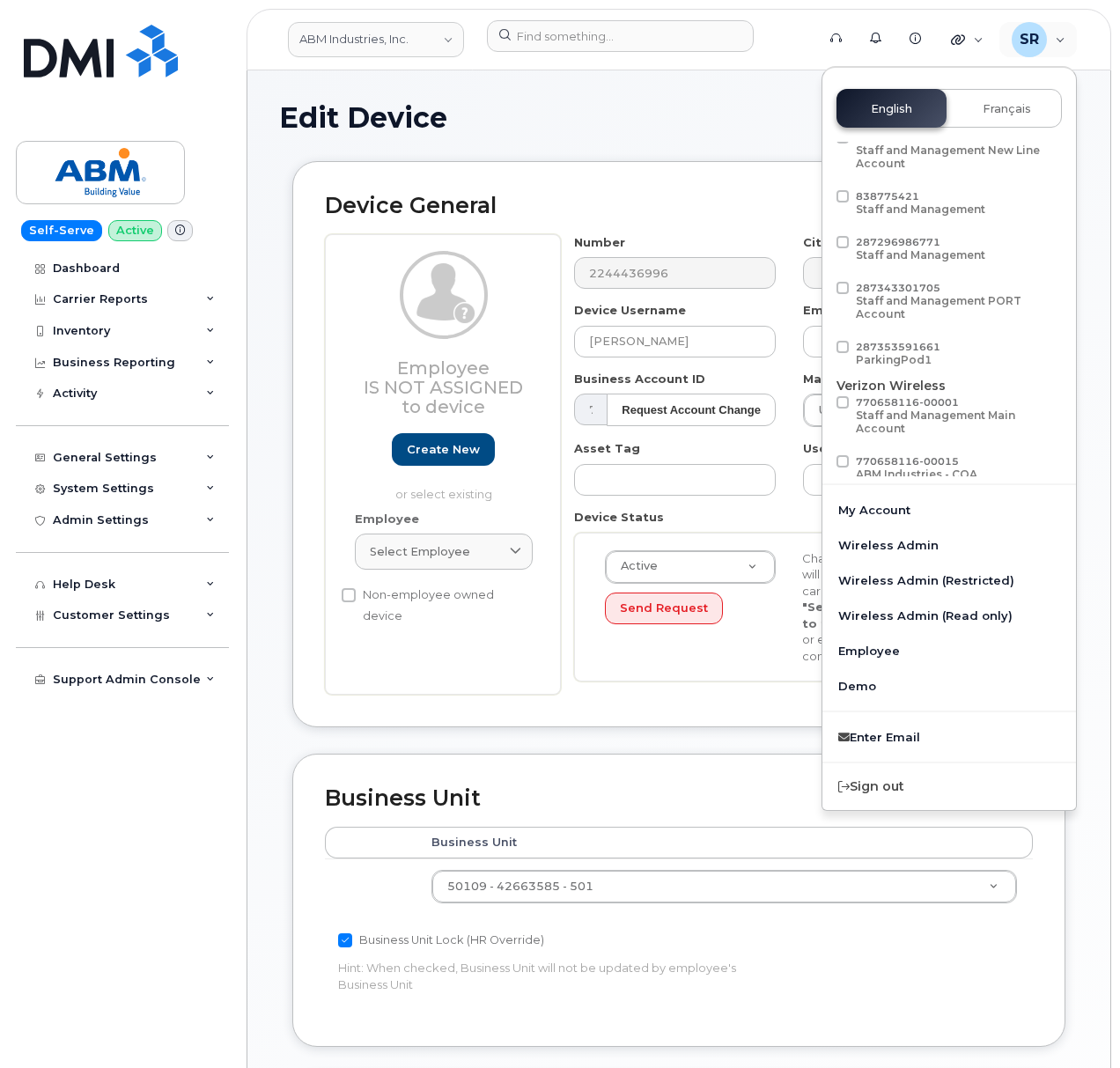
scroll to position [234, 0]
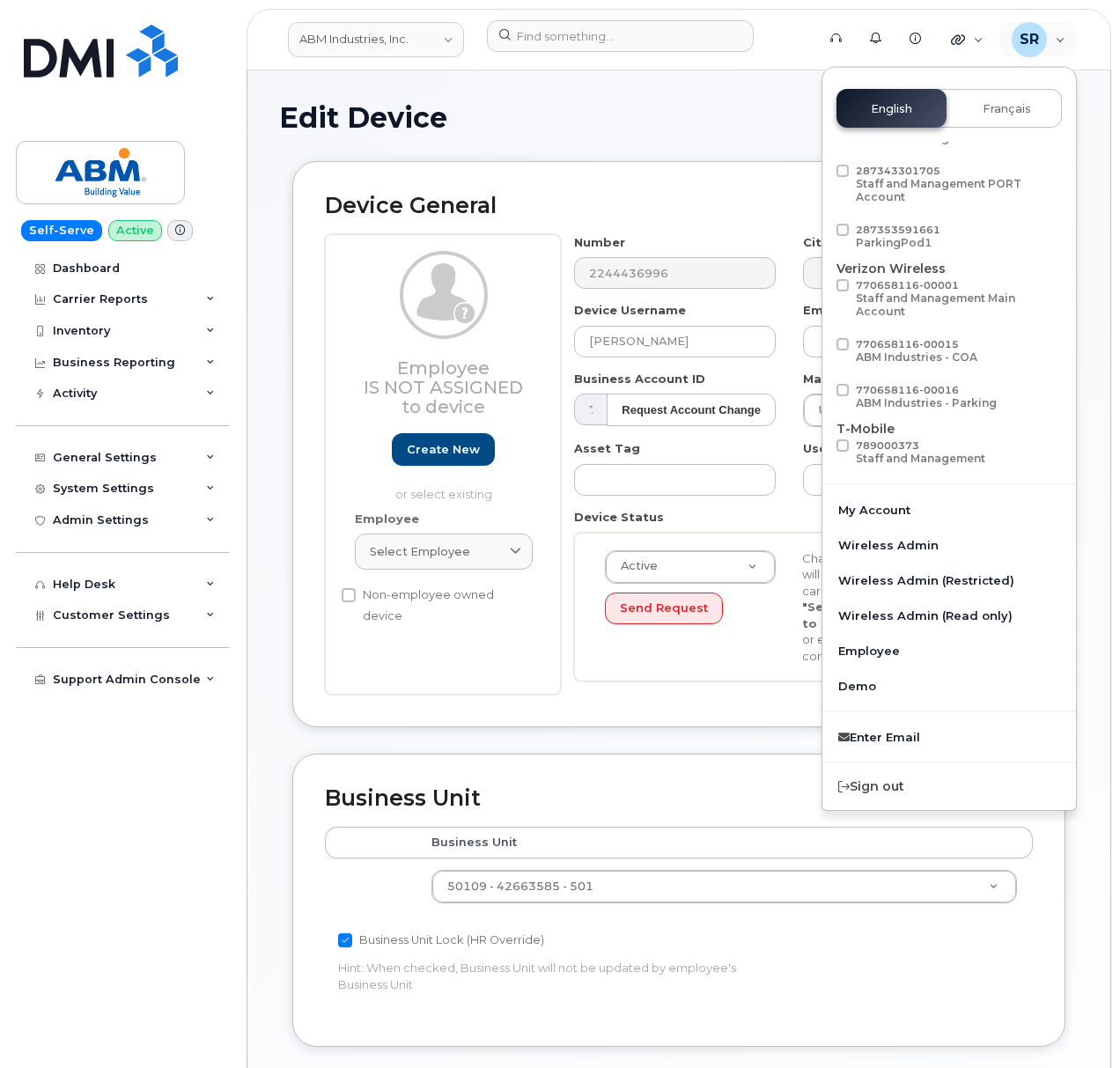
click at [702, 724] on div "Device General Employee Is not assigned to device Create new or select existing…" at bounding box center [679, 444] width 773 height 566
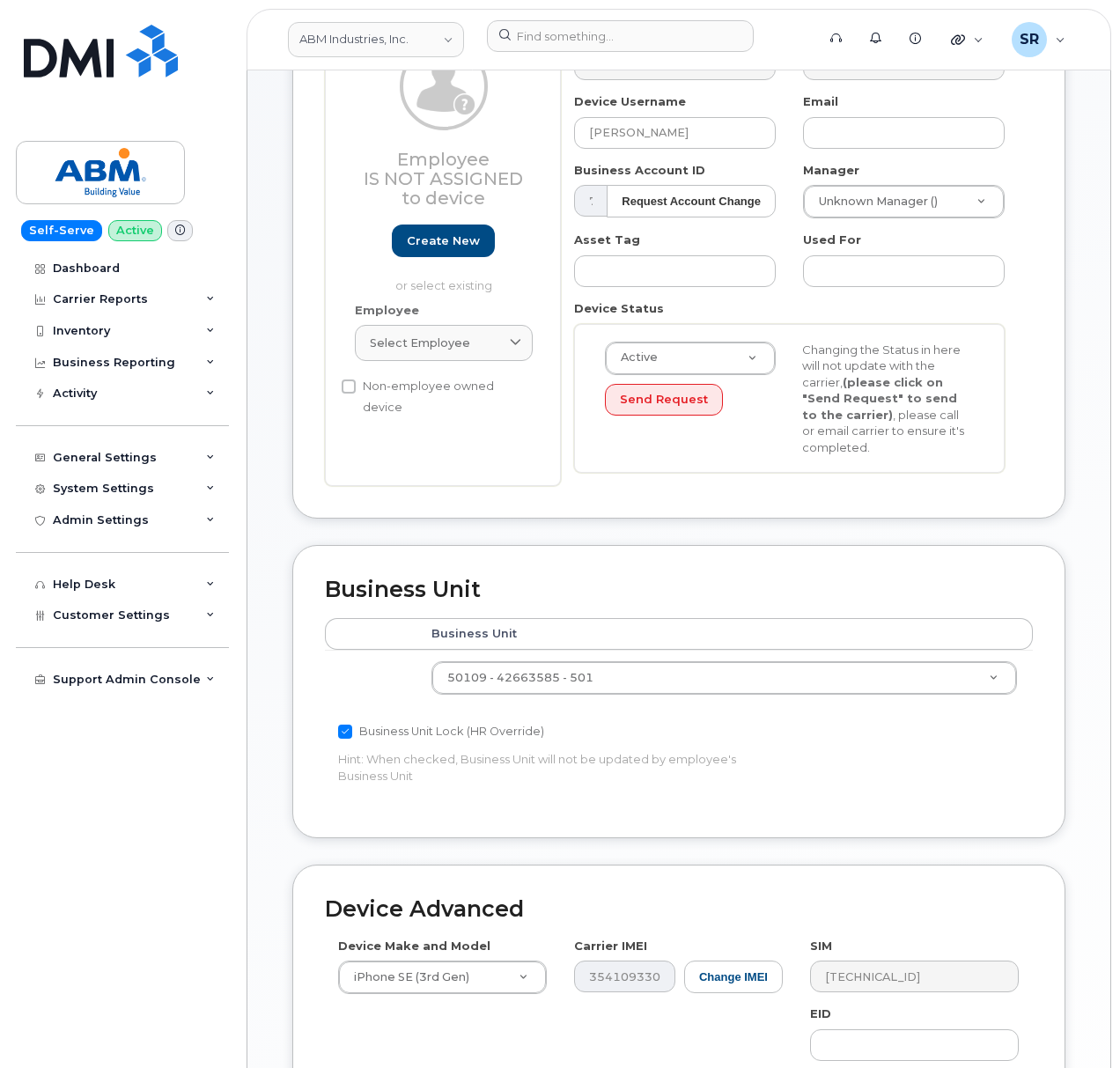
scroll to position [536, 0]
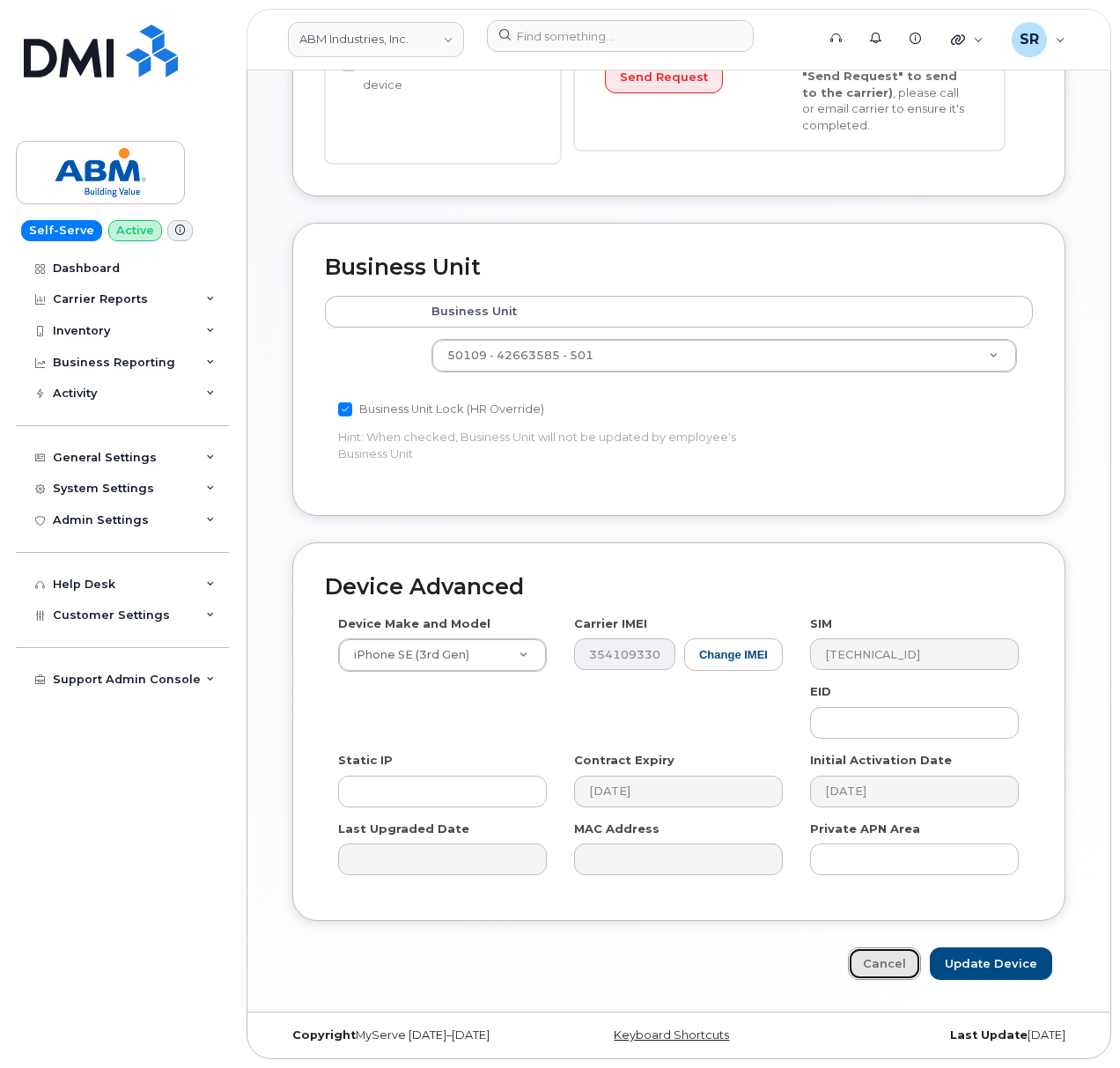
click at [913, 955] on link "Cancel" at bounding box center [884, 964] width 73 height 33
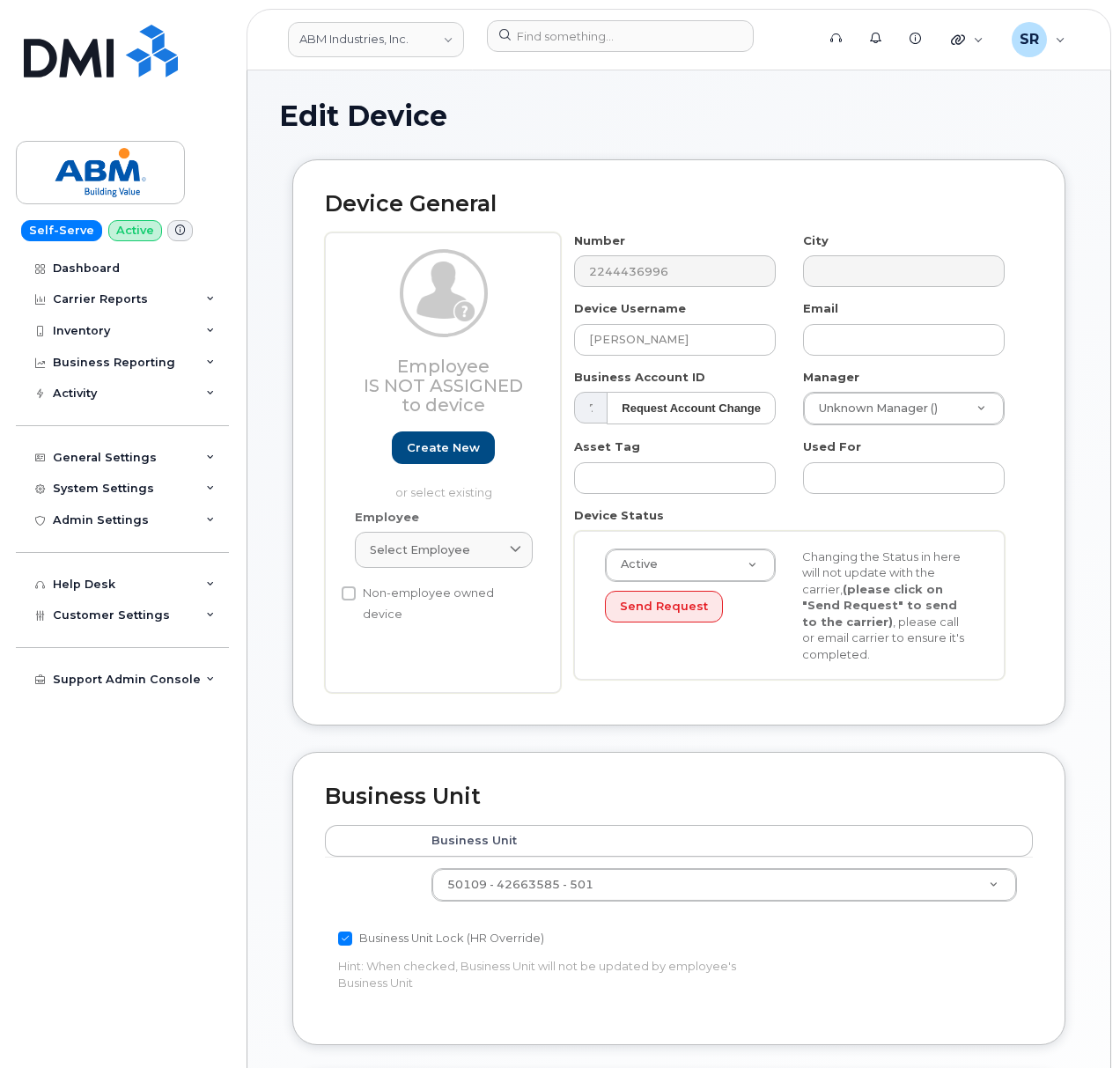
scroll to position [0, 0]
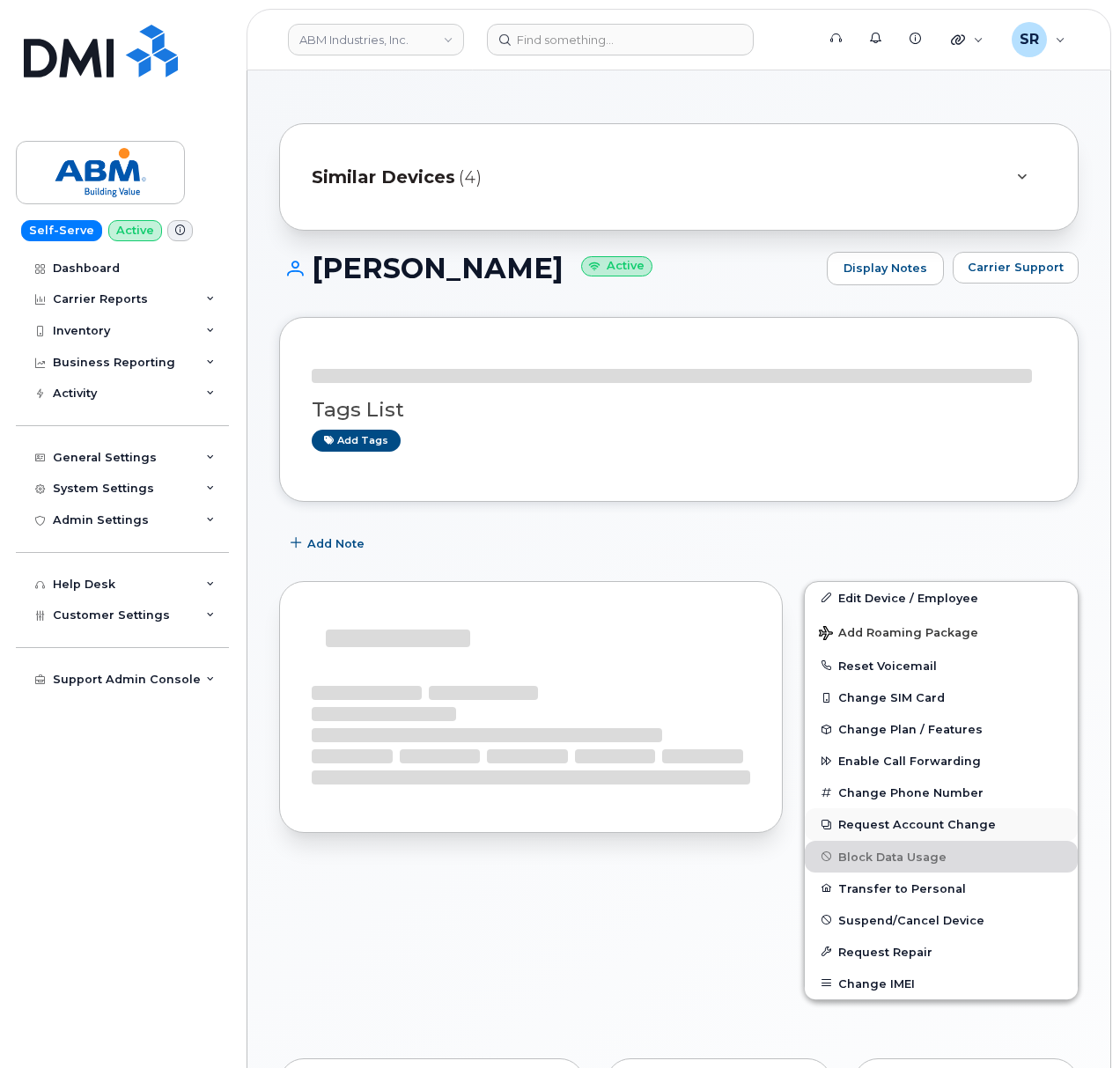
click at [916, 828] on button "Request Account Change" at bounding box center [941, 824] width 273 height 32
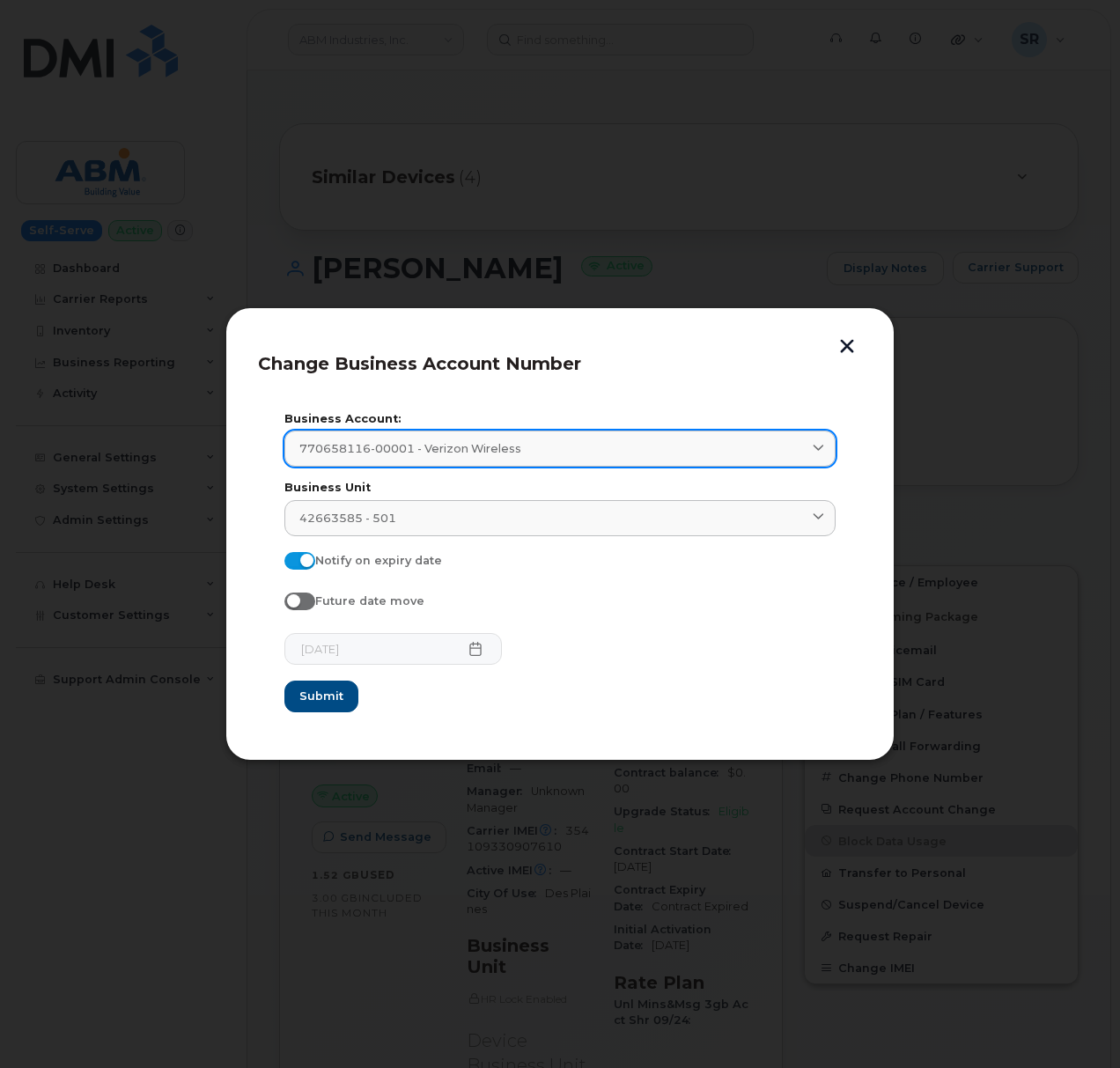
click at [701, 441] on div "770658116-00001 - Verizon Wireless" at bounding box center [560, 449] width 522 height 17
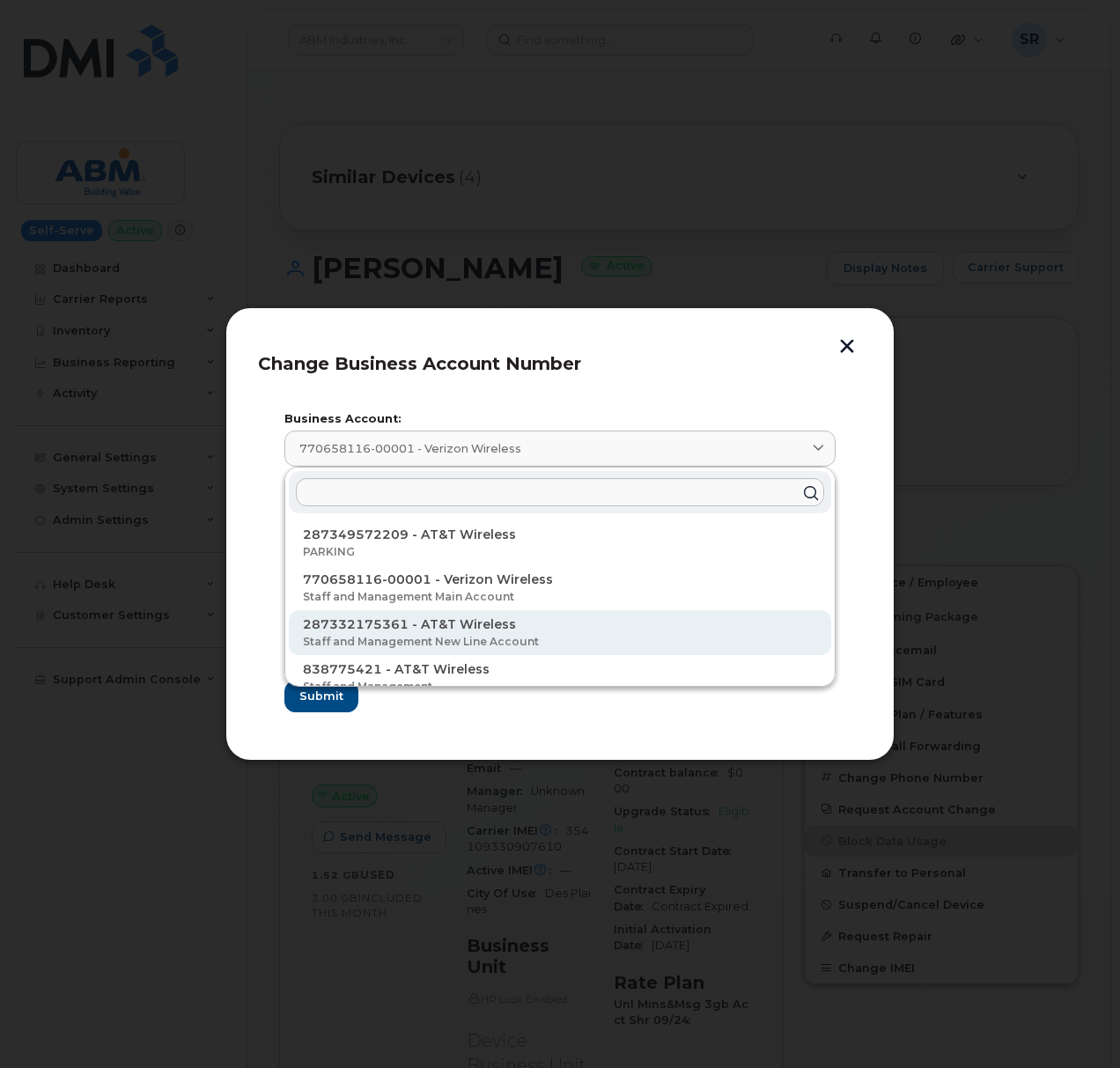
click at [542, 629] on p "287332175361 - AT&T Wireless" at bounding box center [560, 625] width 514 height 18
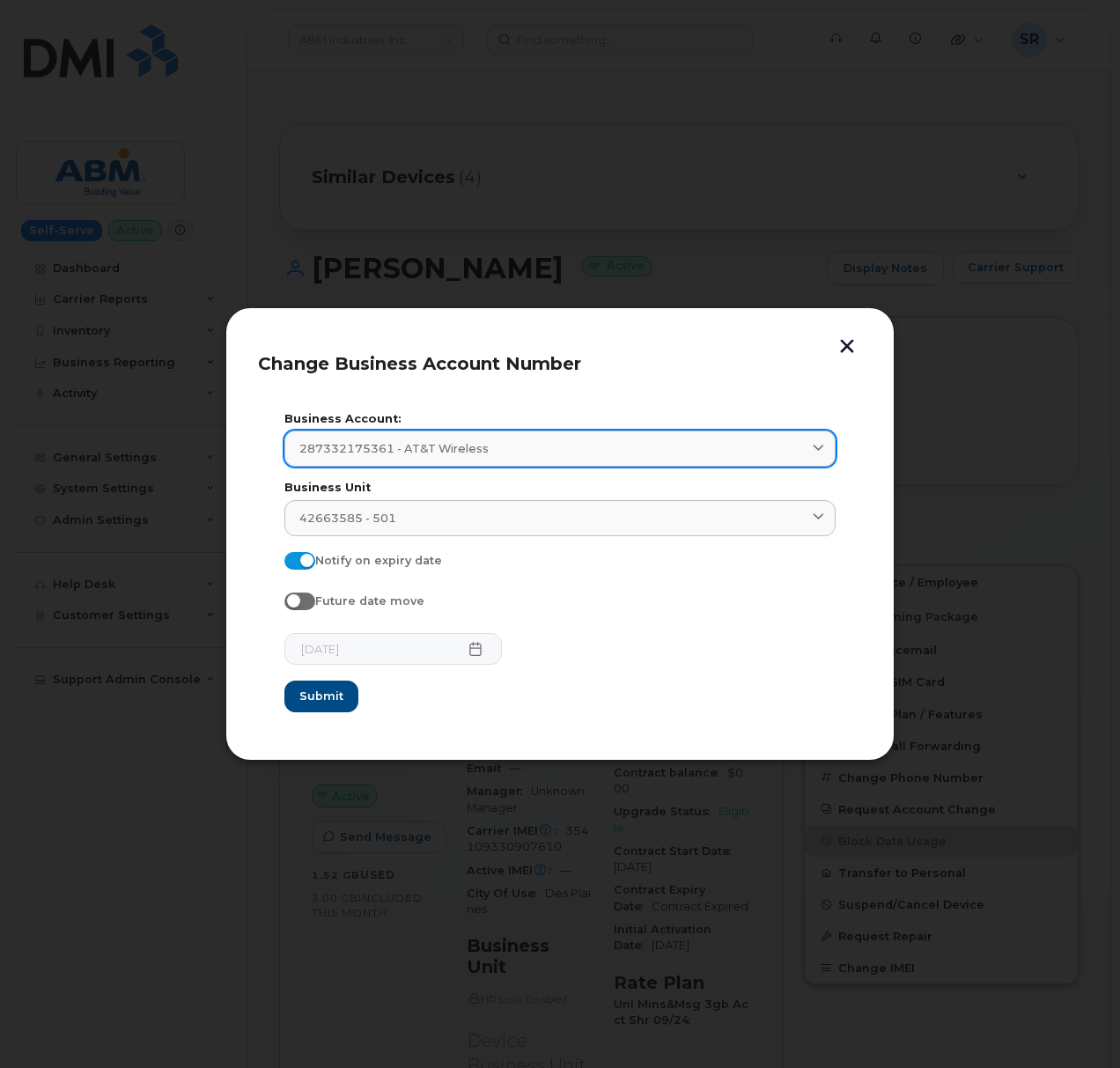
click at [691, 446] on div "287332175361 - AT&T Wireless" at bounding box center [560, 449] width 522 height 17
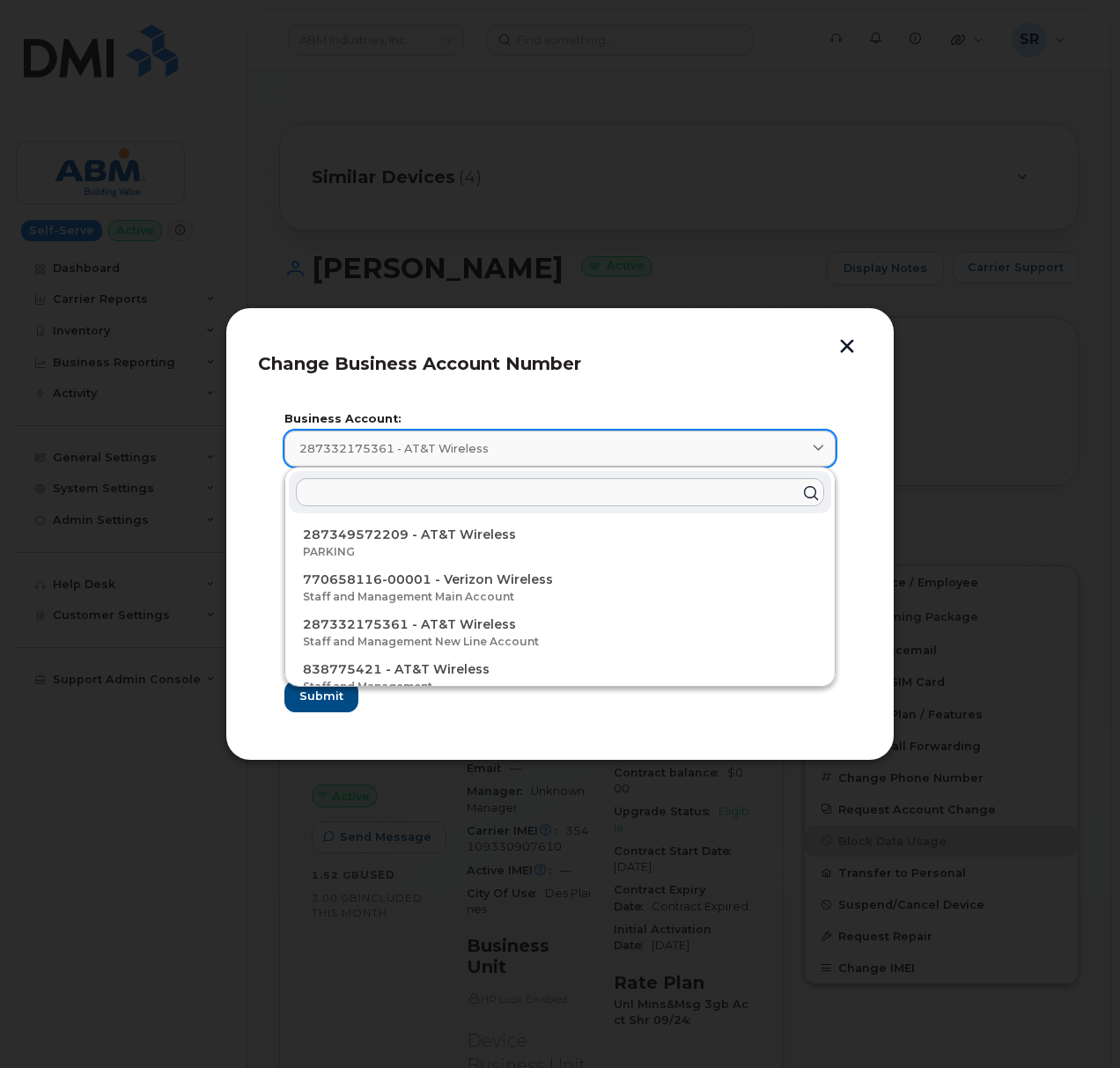
click at [691, 446] on div "287332175361 - AT&T Wireless" at bounding box center [560, 449] width 522 height 17
click at [635, 451] on div "287332175361 - AT&T Wireless" at bounding box center [560, 449] width 522 height 17
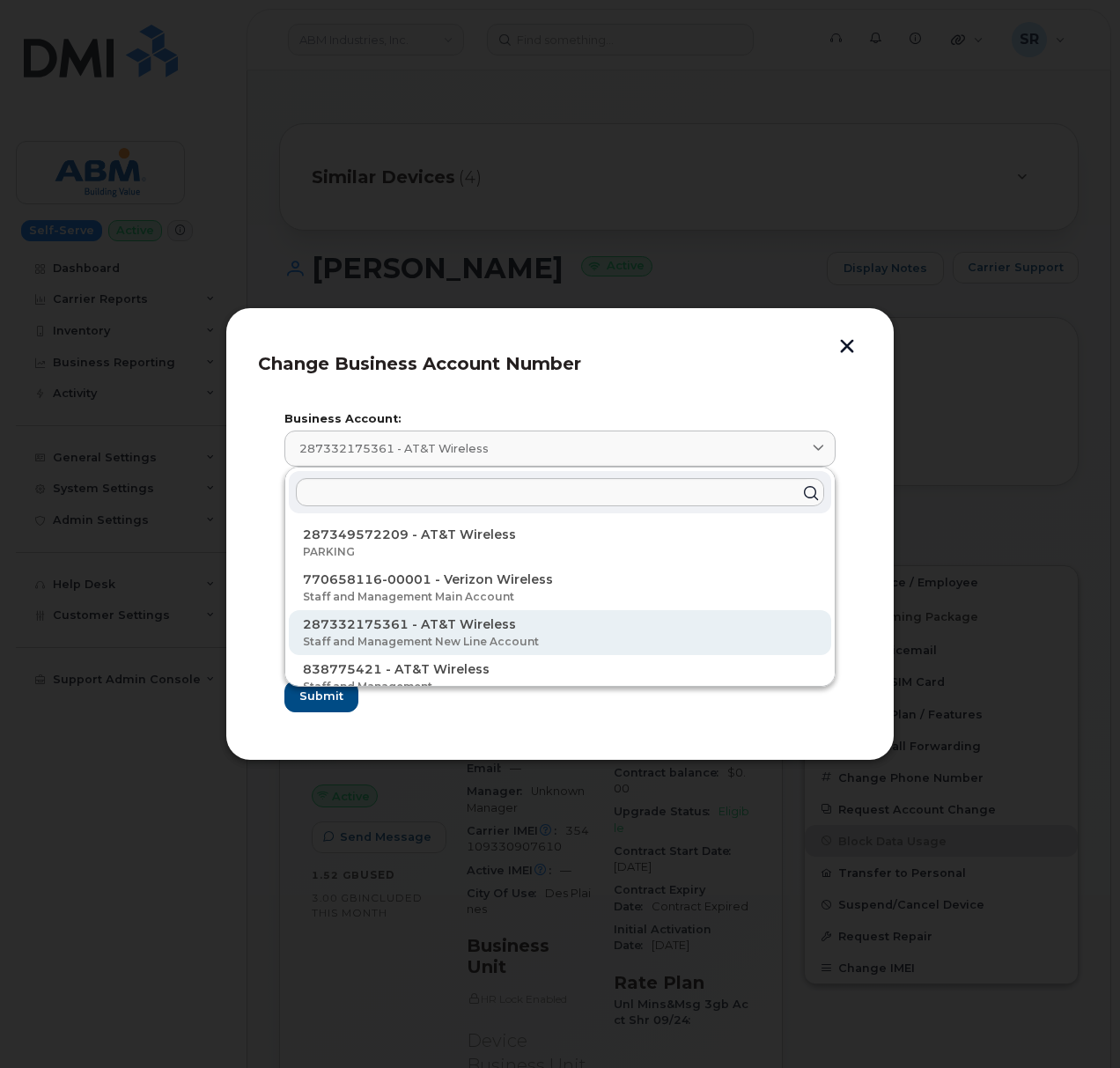
click at [474, 642] on p "Staff and Management New Line Account" at bounding box center [560, 642] width 514 height 16
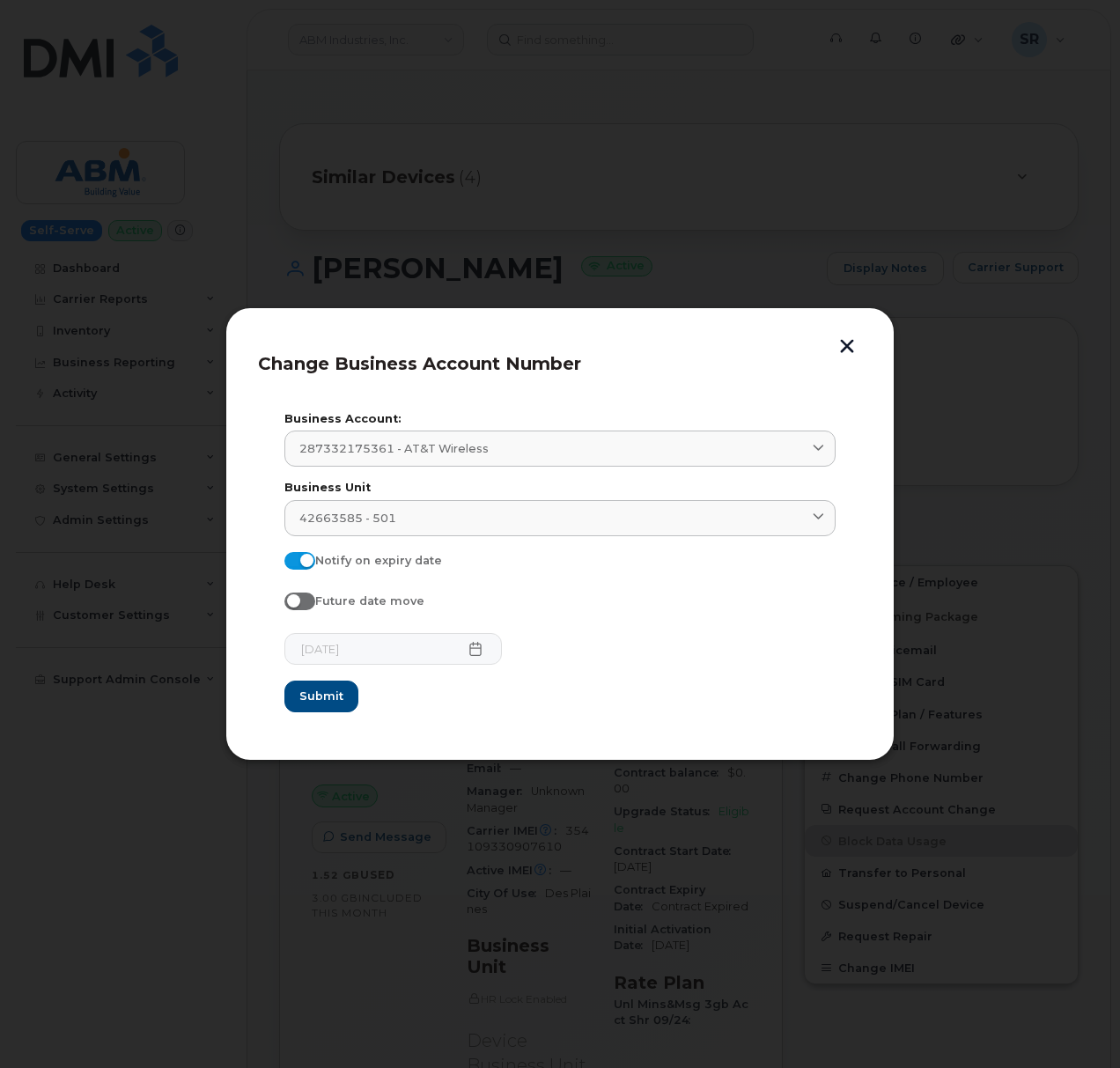
click at [638, 590] on form "Business Account: 287332175361 - AT&T Wireless 287349572209 - AT&T Wireless PAR…" at bounding box center [560, 562] width 551 height 299
click at [607, 659] on div "[DATE]" at bounding box center [560, 648] width 551 height 32
click at [335, 702] on span "Submit" at bounding box center [320, 696] width 44 height 17
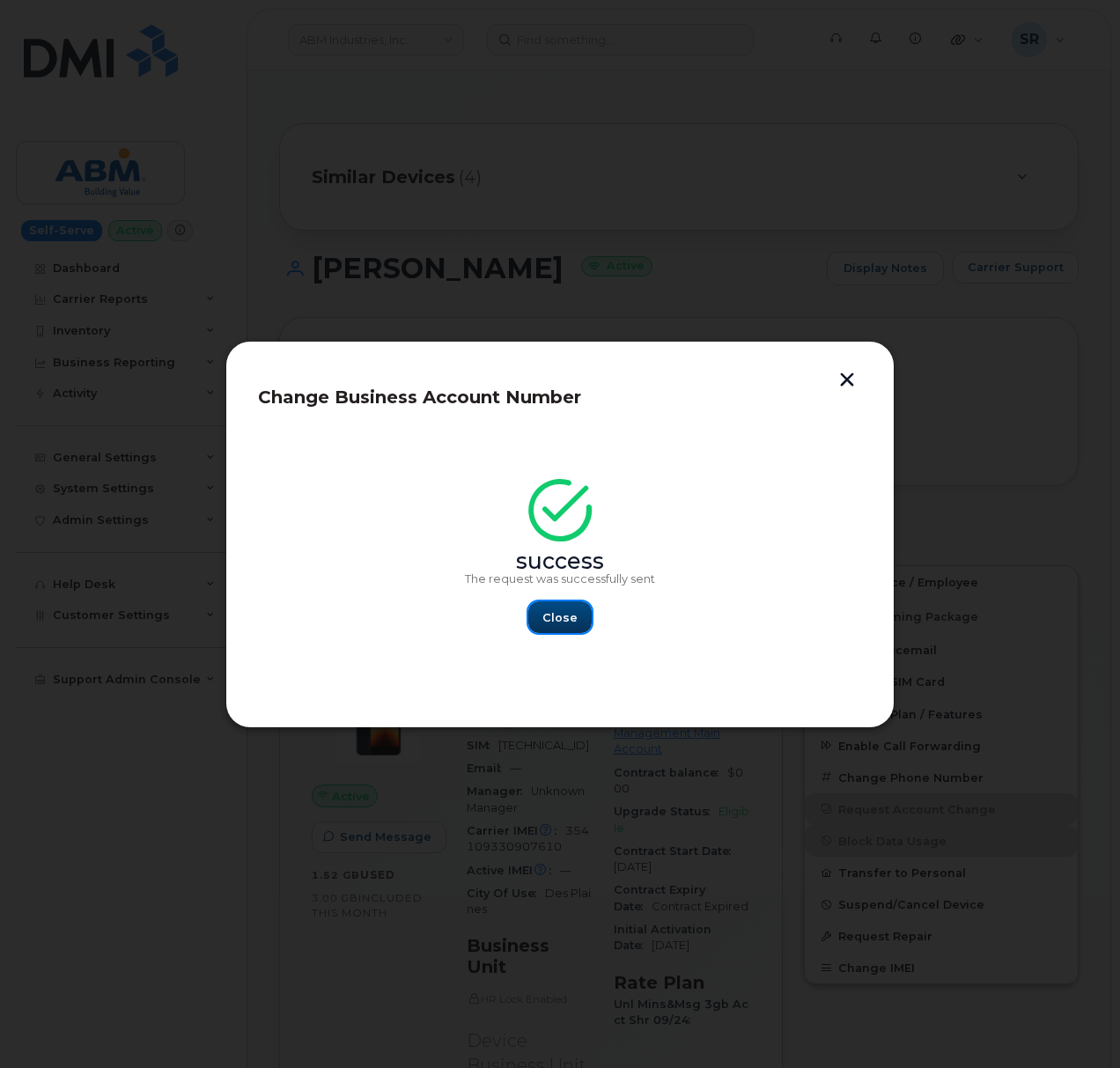
click at [551, 615] on span "Close" at bounding box center [560, 618] width 35 height 17
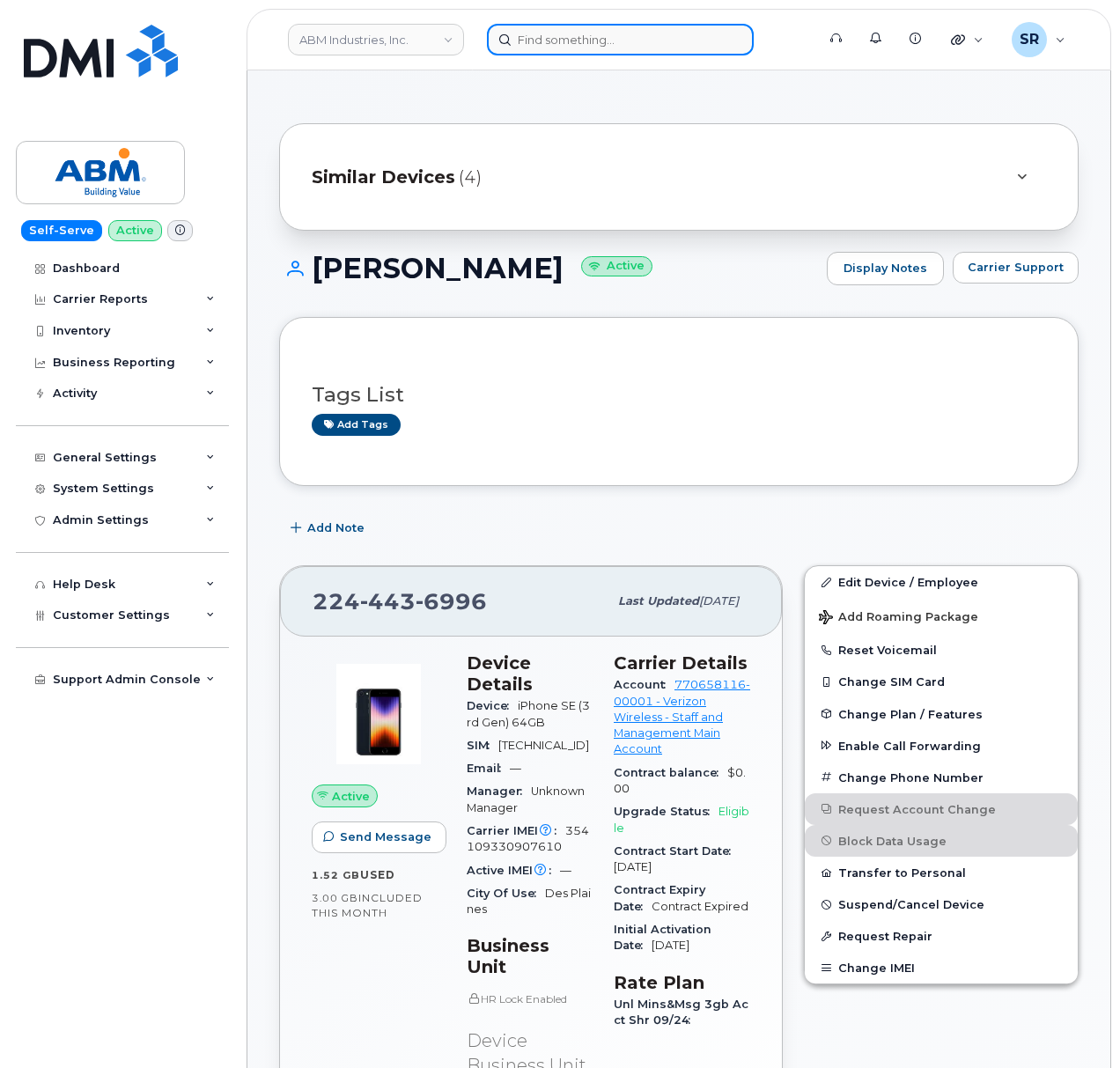
click at [602, 47] on input at bounding box center [620, 39] width 267 height 32
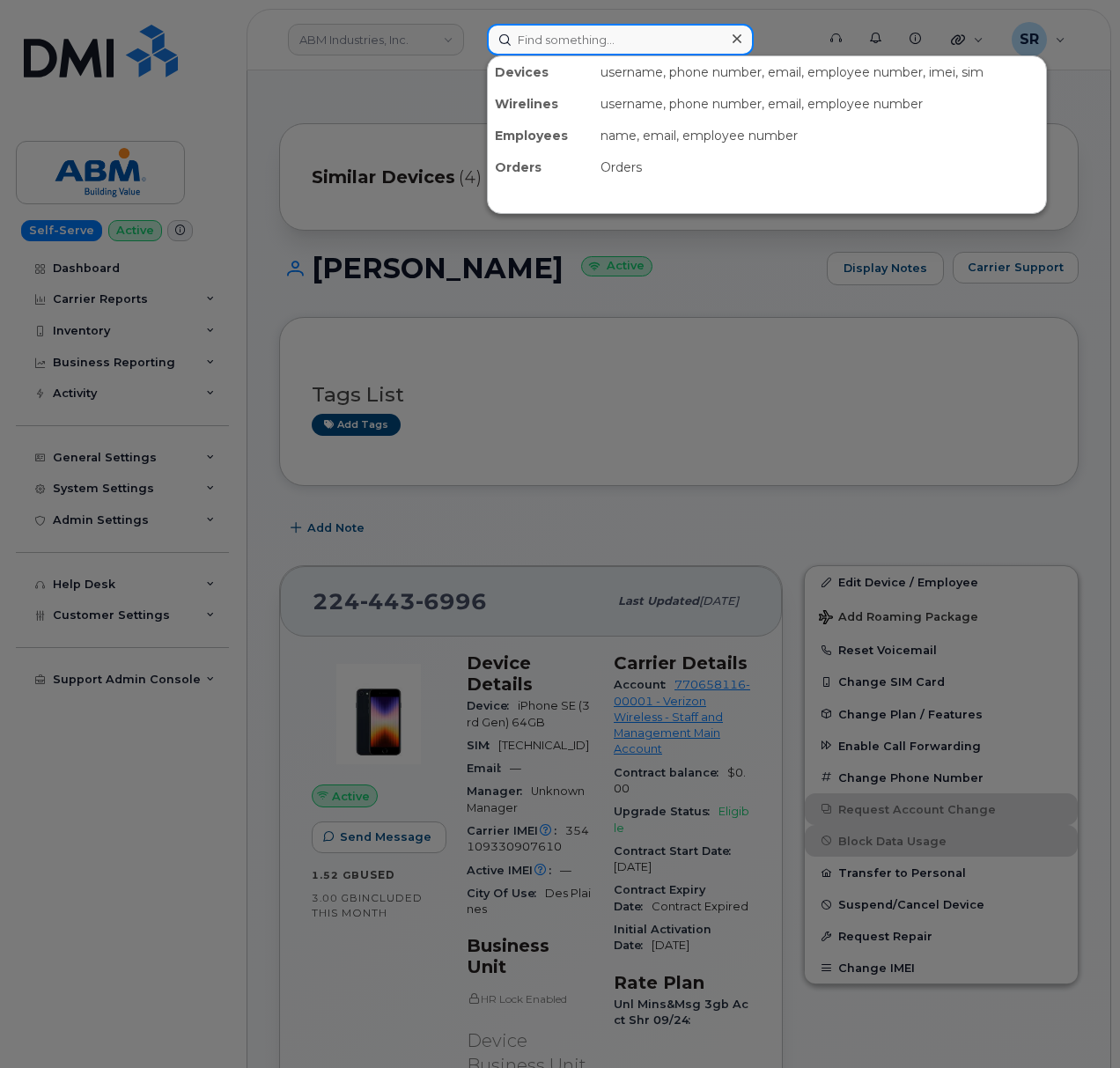
paste input "[PERSON_NAME]"
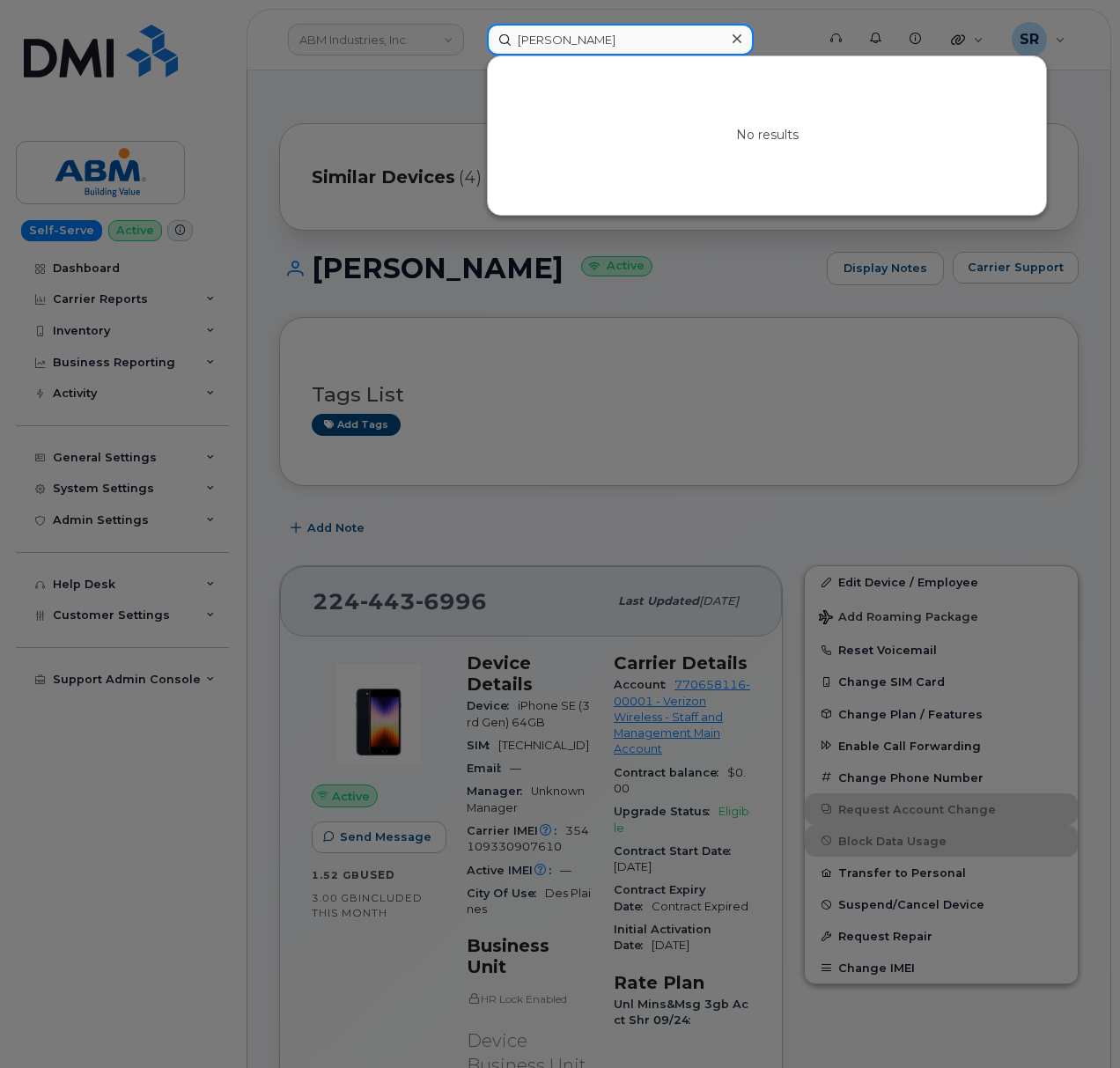
click at [652, 29] on input "[PERSON_NAME]" at bounding box center [620, 39] width 267 height 32
paste input "2039036917"
type input "2039036917"
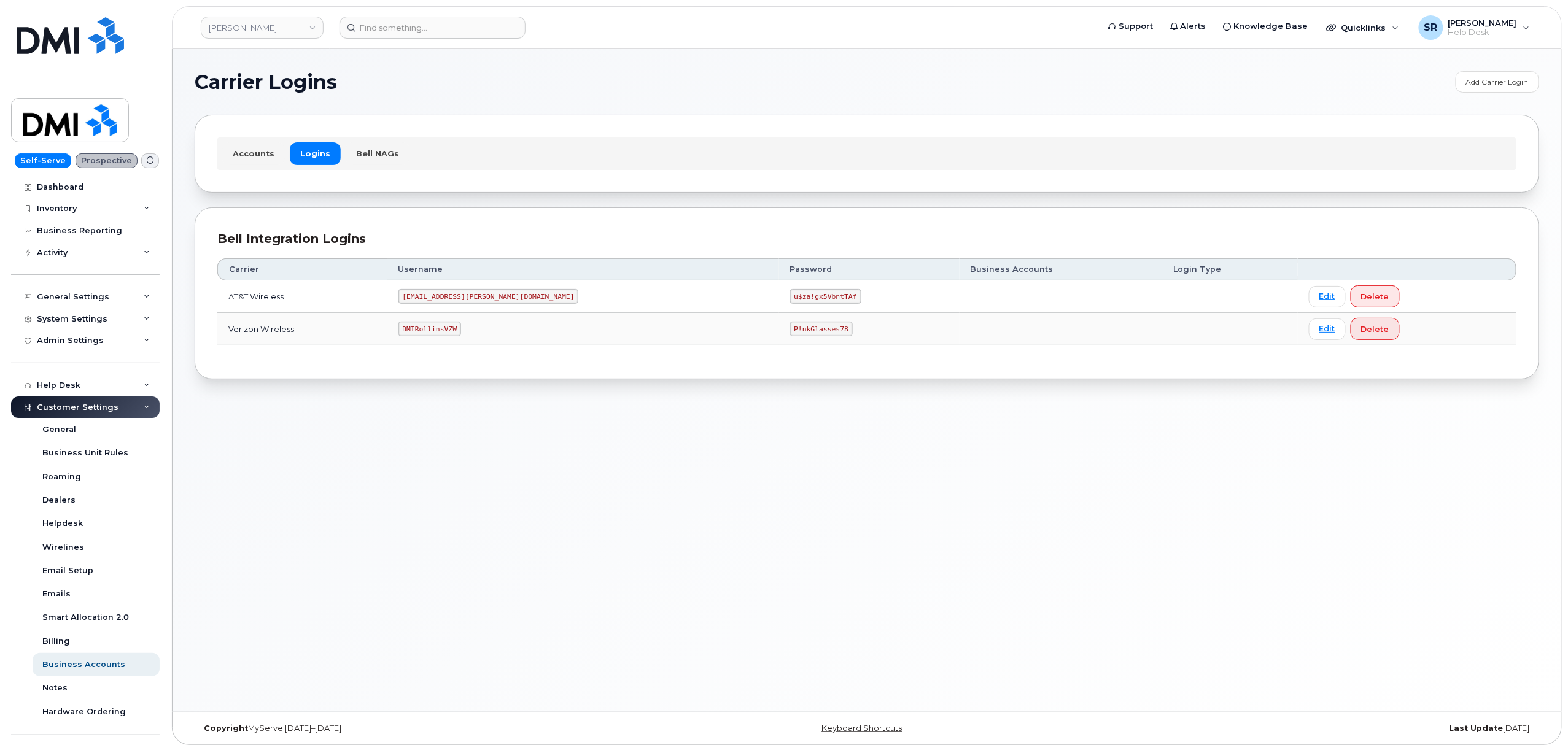
click at [461, 333] on code "DMIRollinsVZW" at bounding box center [430, 328] width 63 height 14
copy code "DMIRollinsVZW"
click at [790, 330] on code "P!nkGlasses78" at bounding box center [822, 328] width 63 height 14
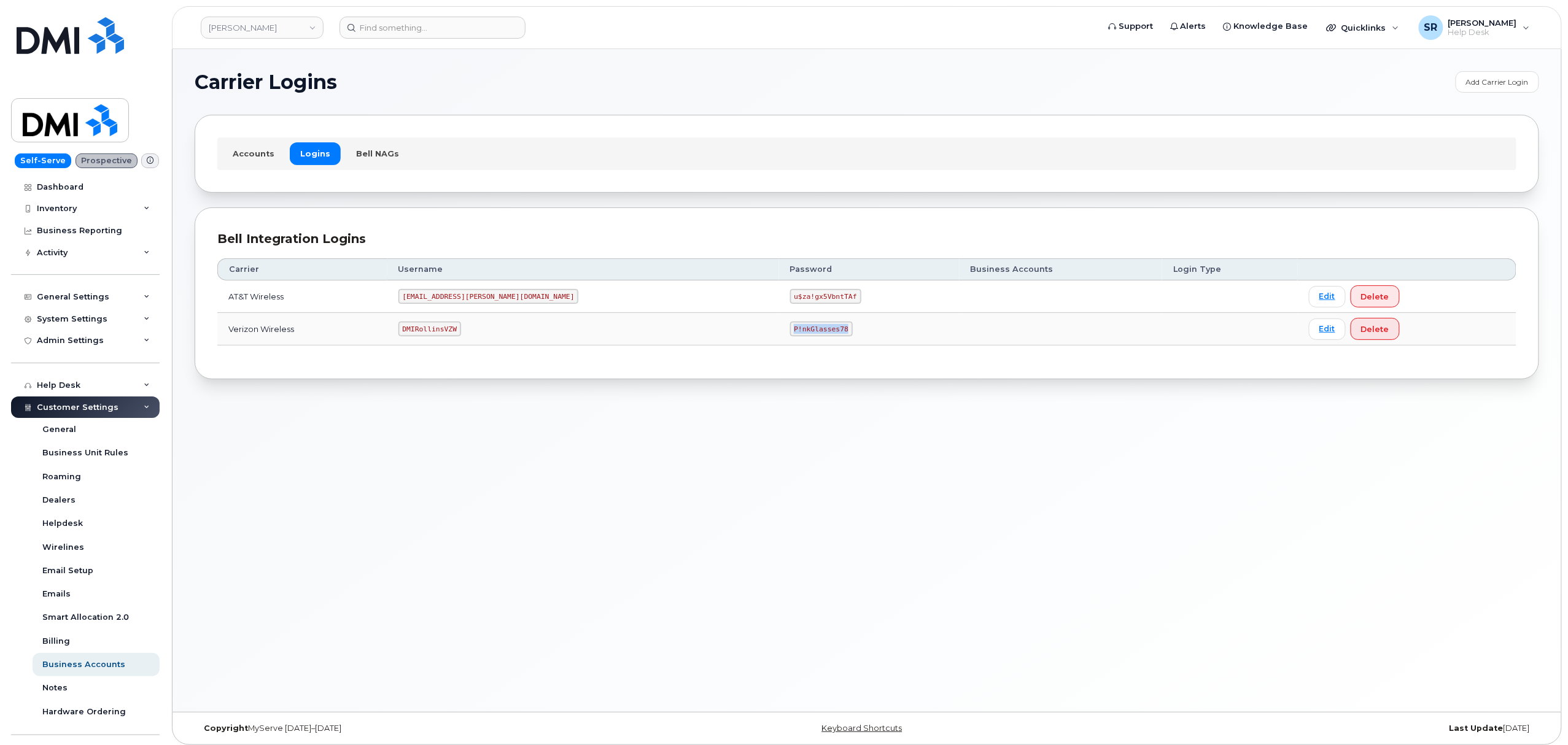
click at [790, 330] on code "P!nkGlasses78" at bounding box center [822, 328] width 63 height 14
copy code "P!nkGlasses78"
